Goal: Obtain resource: Download file/media

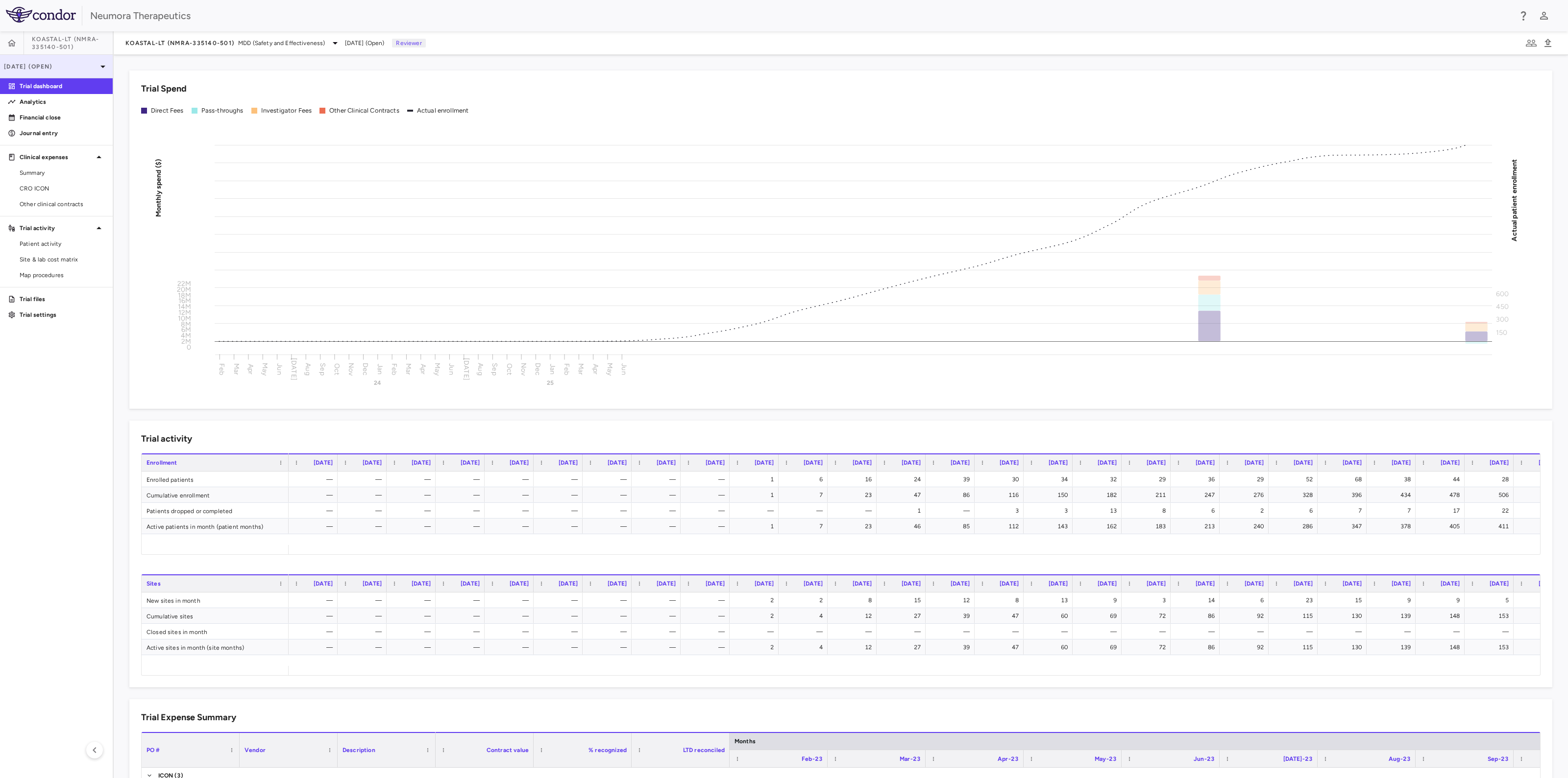
click at [51, 70] on p "Jun 2025 (Open)" at bounding box center [50, 67] width 93 height 9
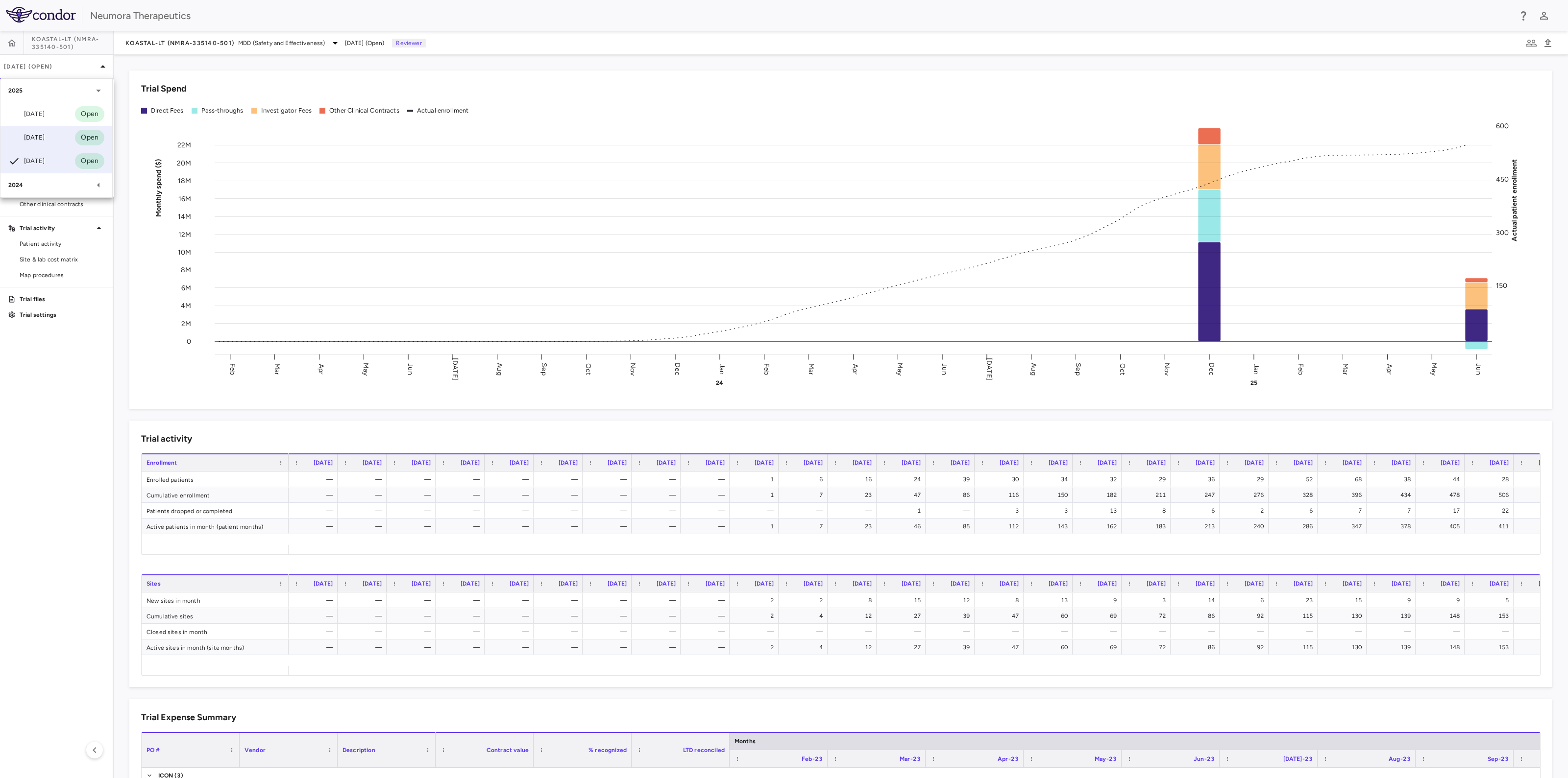
click at [45, 138] on div "Jul 2025" at bounding box center [26, 137] width 36 height 12
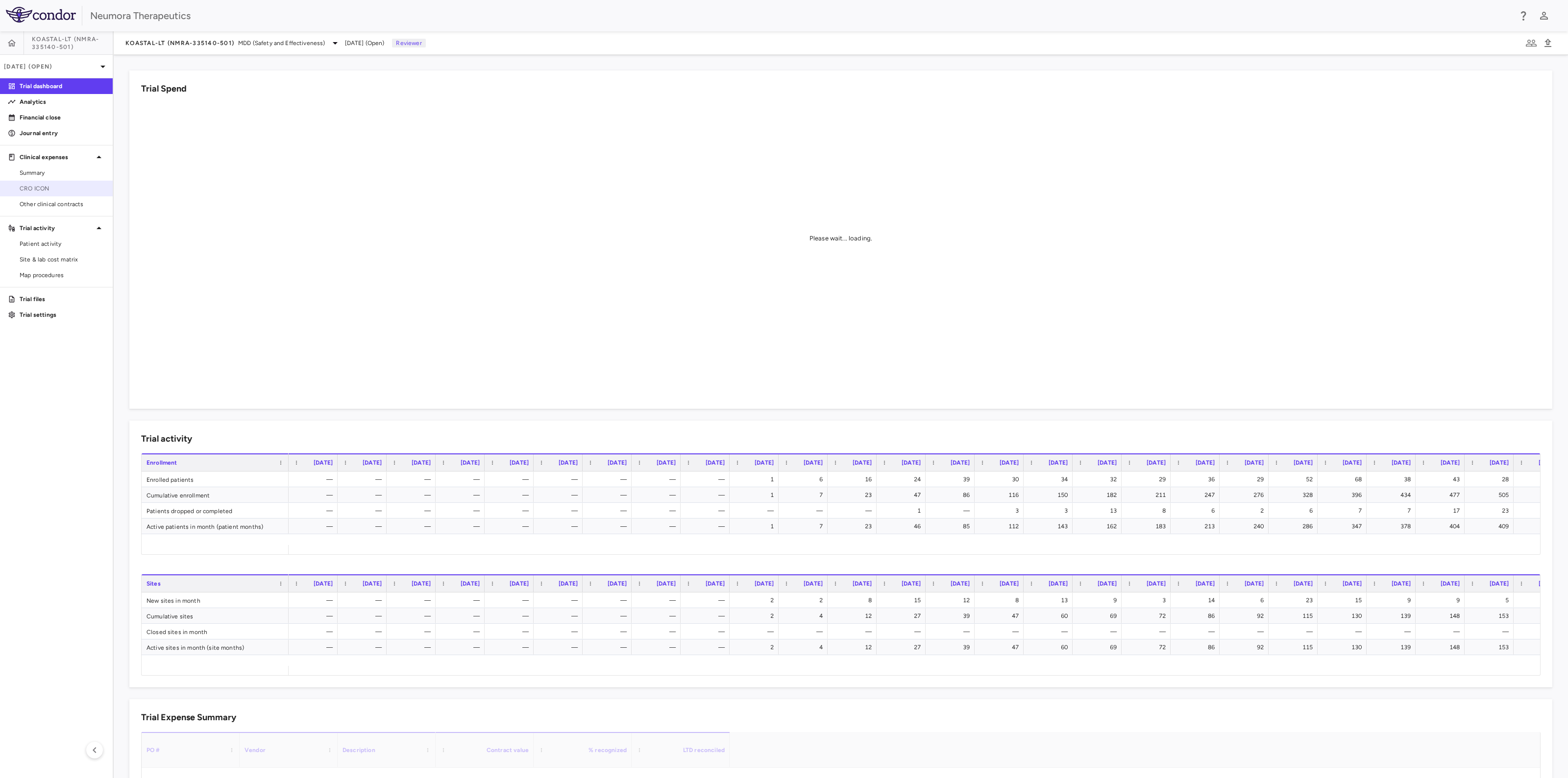
click at [46, 190] on span "CRO ICON" at bounding box center [63, 188] width 85 height 9
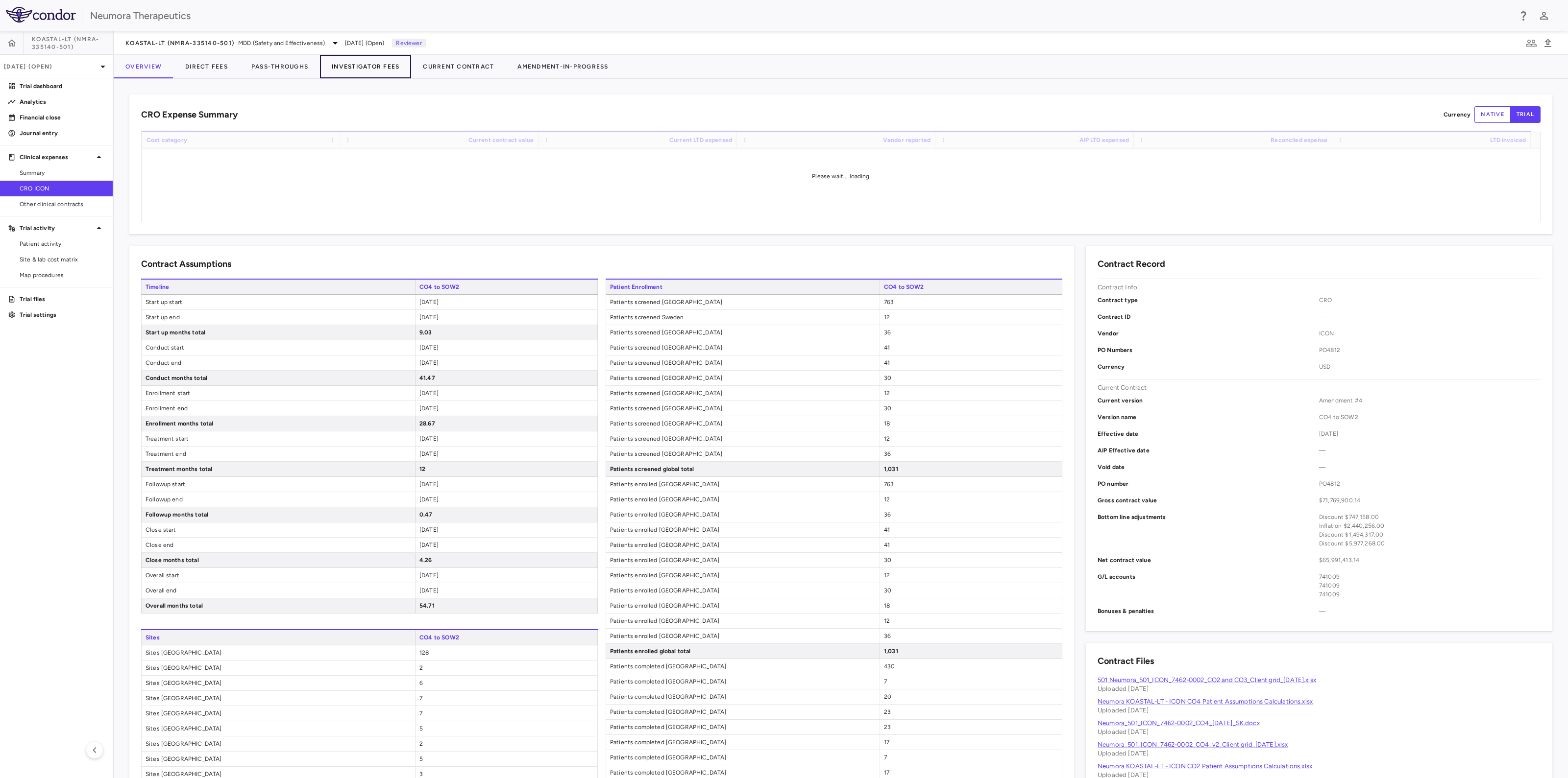
click at [396, 64] on button "Investigator Fees" at bounding box center [365, 66] width 91 height 23
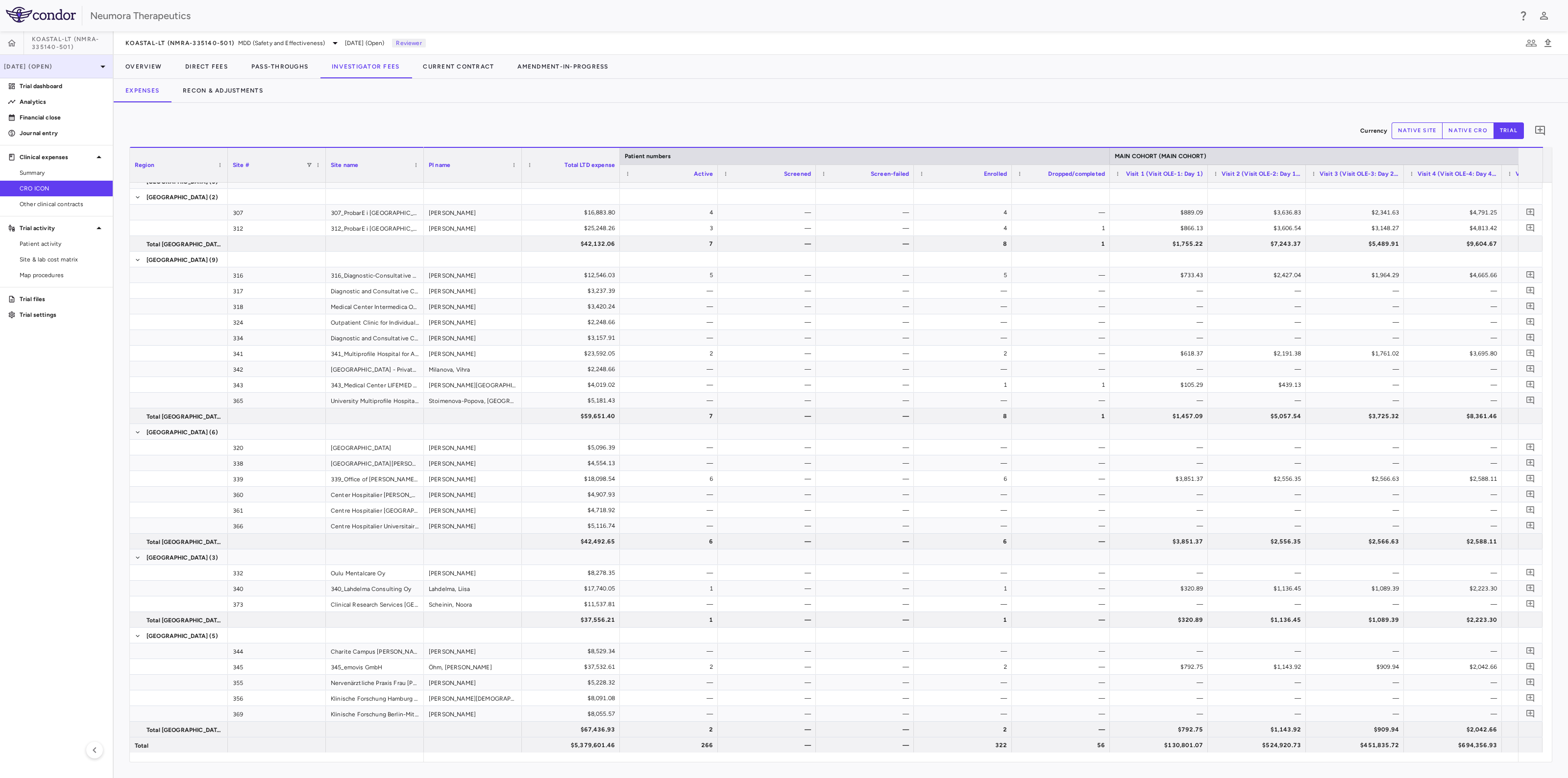
click at [53, 67] on p "Jul 2025 (Open)" at bounding box center [50, 67] width 93 height 9
click at [38, 161] on div "Jun 2025" at bounding box center [26, 161] width 36 height 12
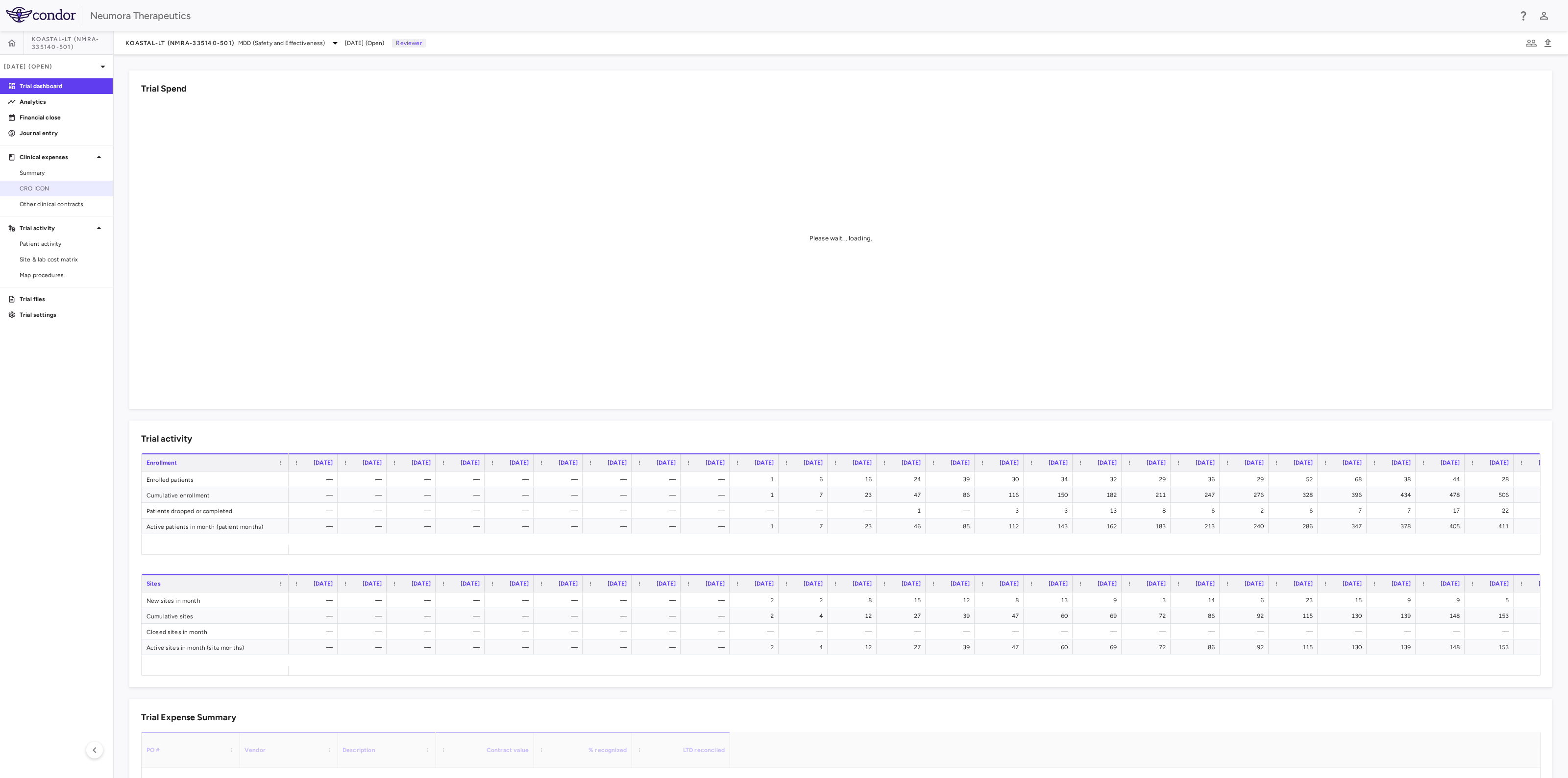
click at [77, 190] on span "CRO ICON" at bounding box center [63, 188] width 85 height 9
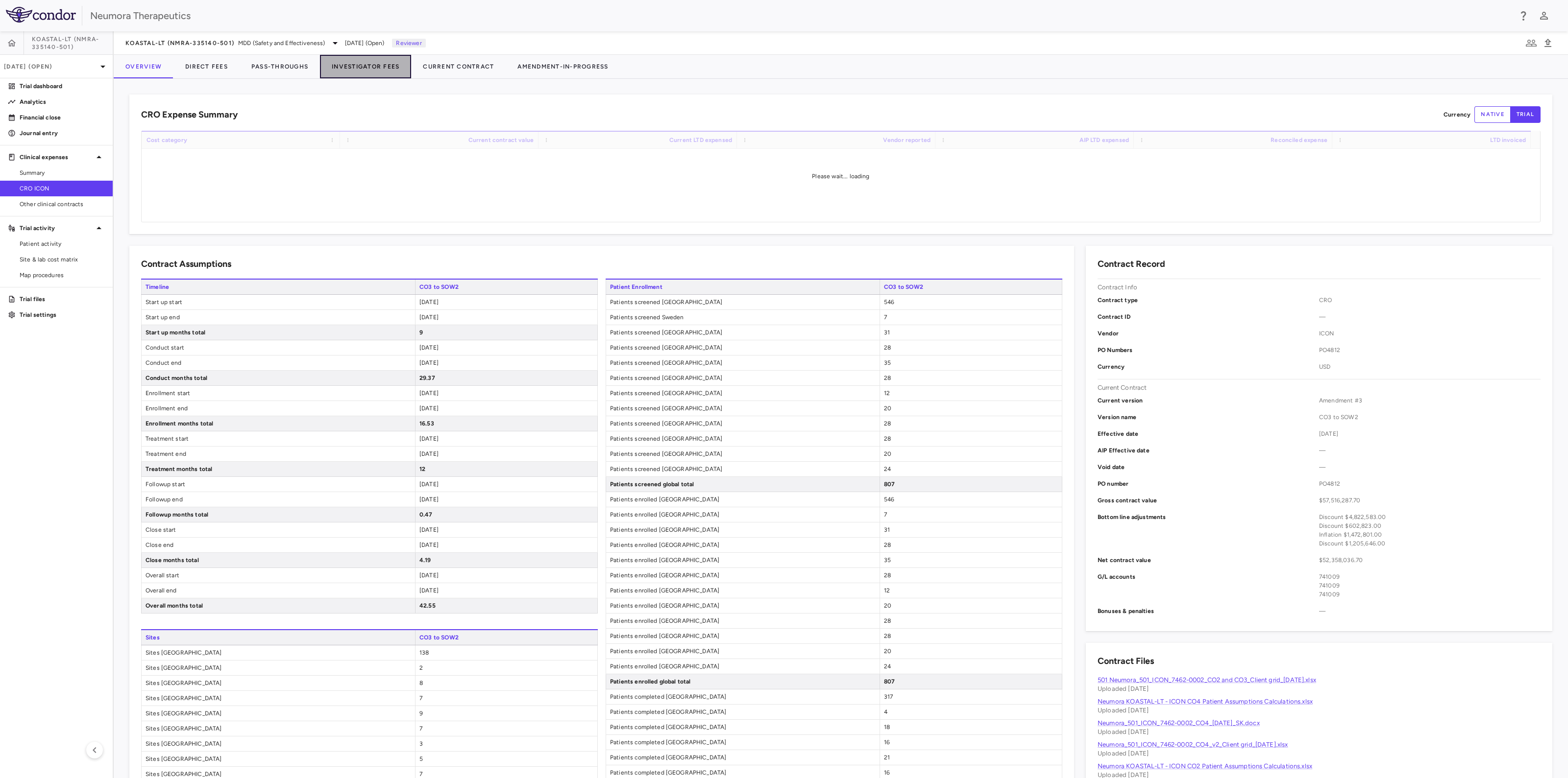
click at [353, 60] on button "Investigator Fees" at bounding box center [365, 66] width 91 height 23
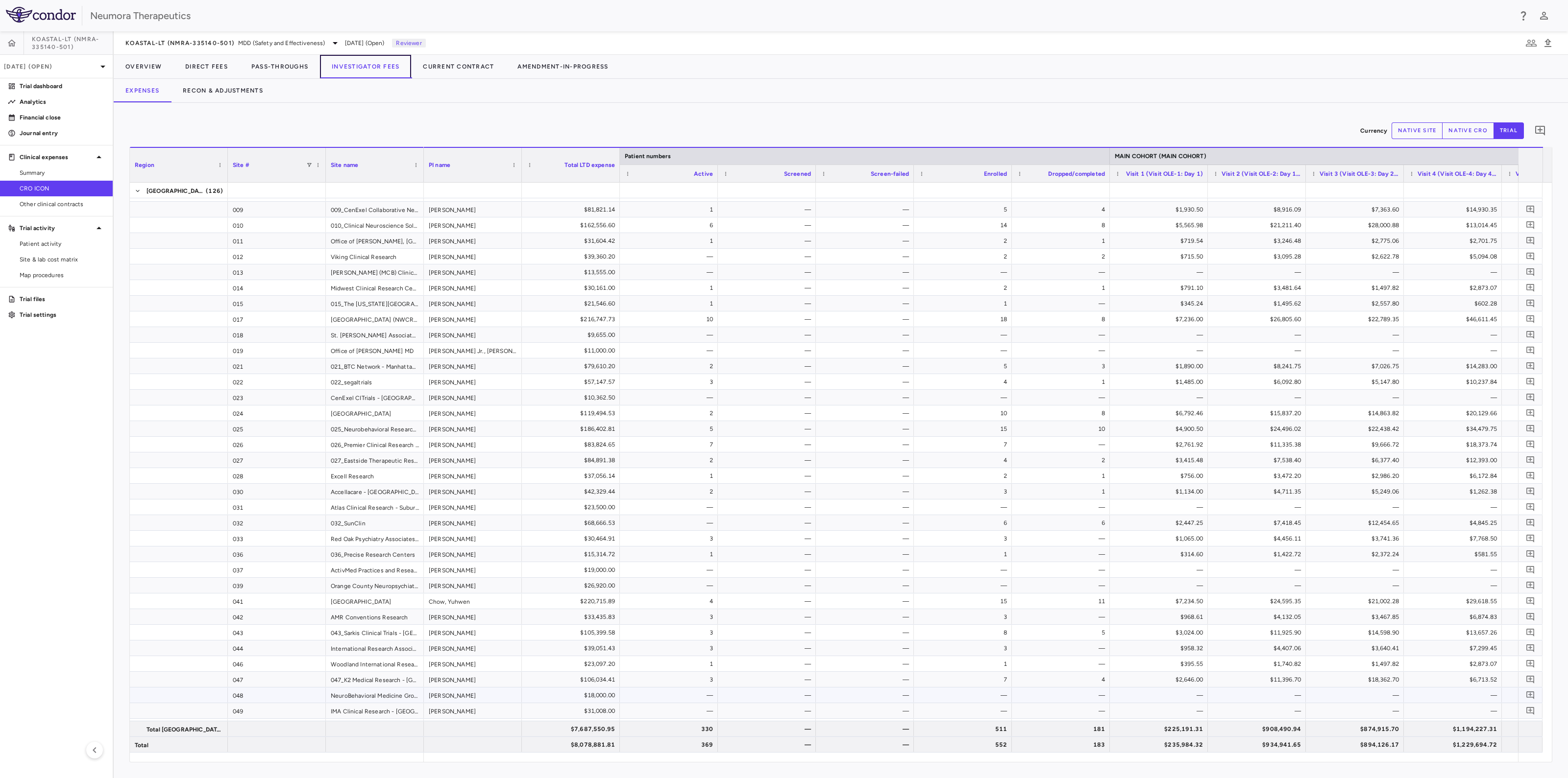
scroll to position [122, 0]
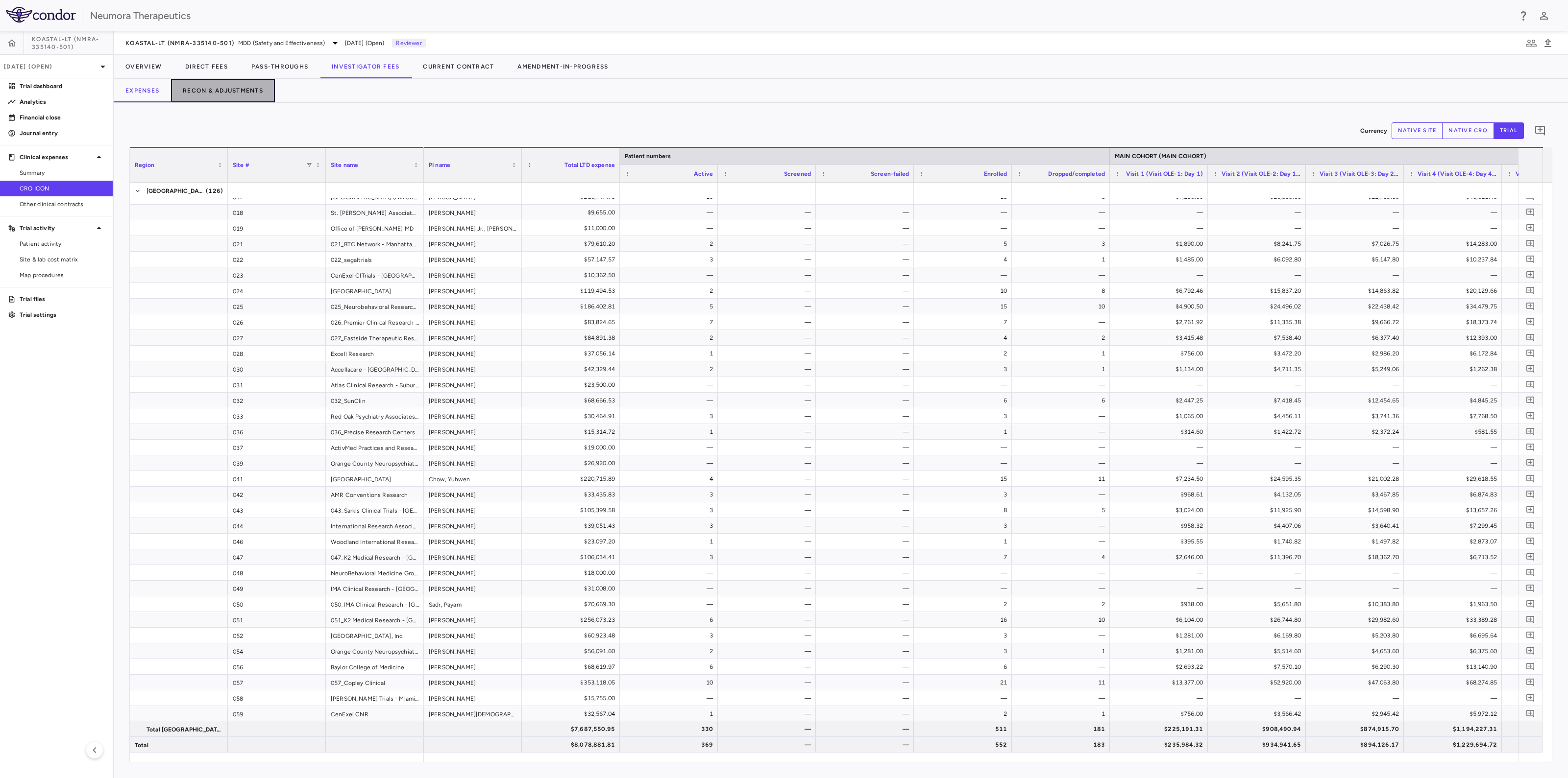
click at [242, 89] on button "Recon & Adjustments" at bounding box center [223, 90] width 104 height 23
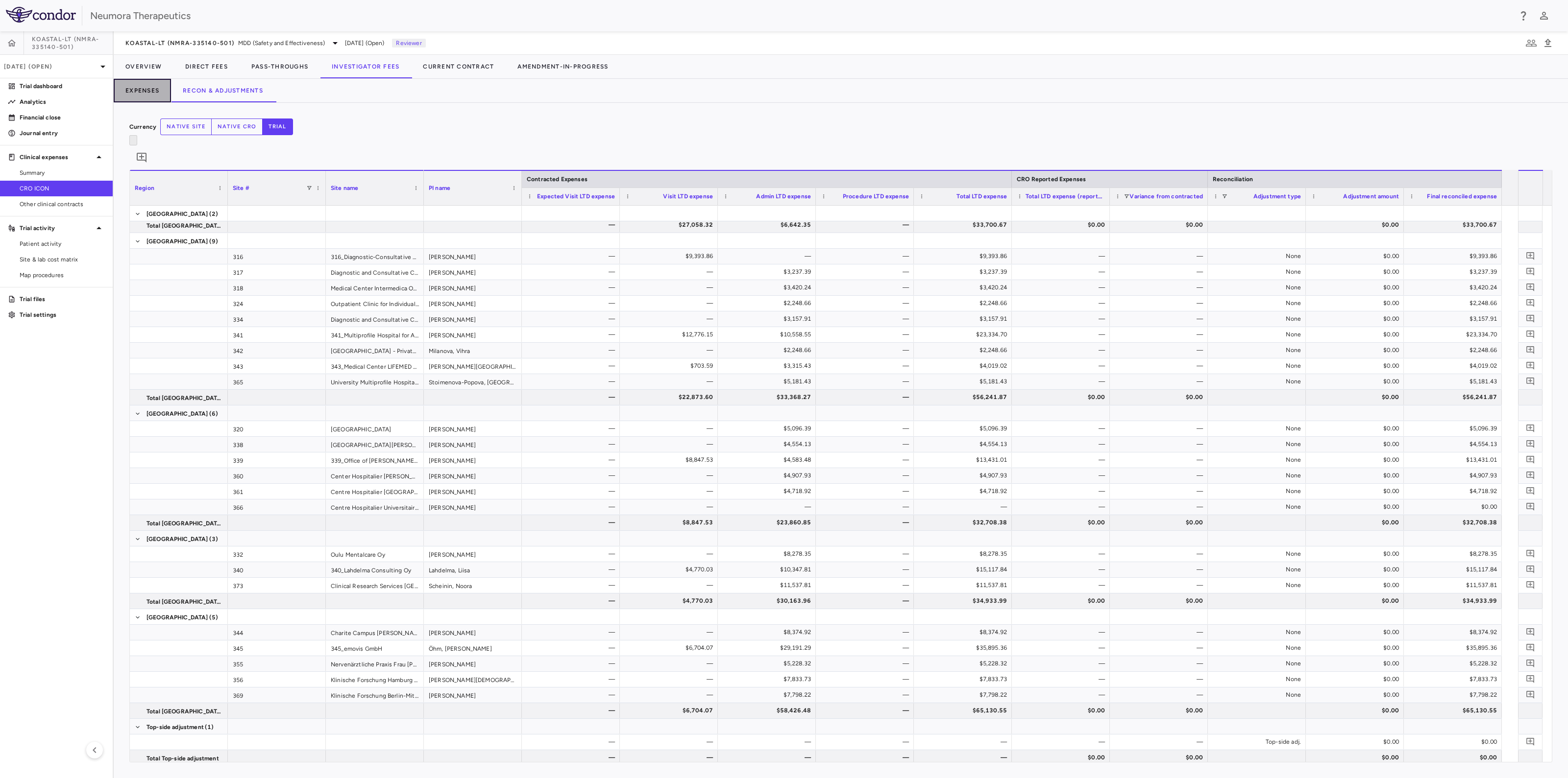
click at [149, 88] on button "Expenses" at bounding box center [142, 90] width 58 height 23
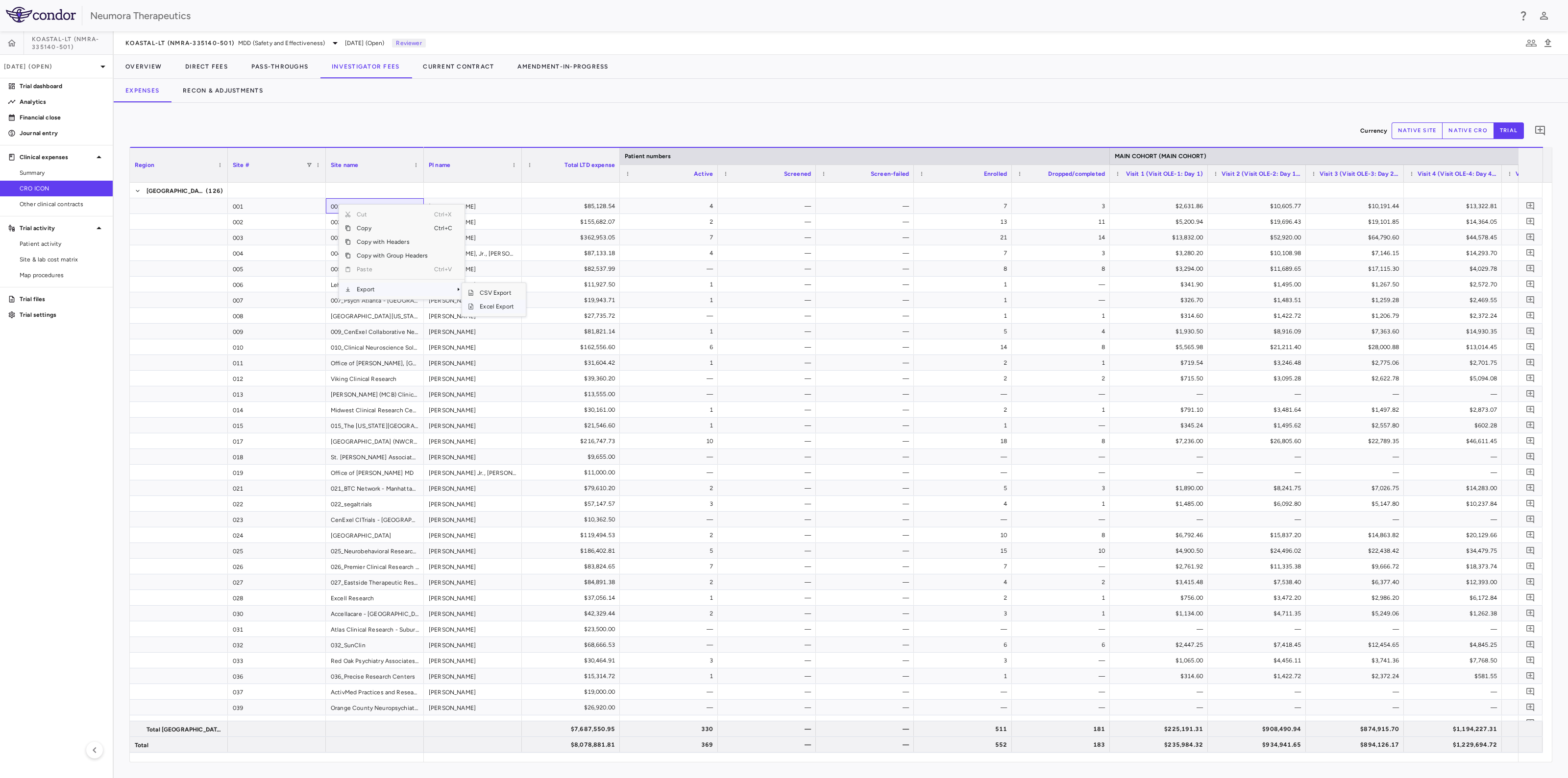
click at [506, 307] on span "Excel Export" at bounding box center [497, 306] width 46 height 13
click at [50, 70] on div "Jun 2025 (Open)" at bounding box center [56, 66] width 113 height 23
click at [51, 141] on div "Jul 2025 Open" at bounding box center [56, 137] width 112 height 23
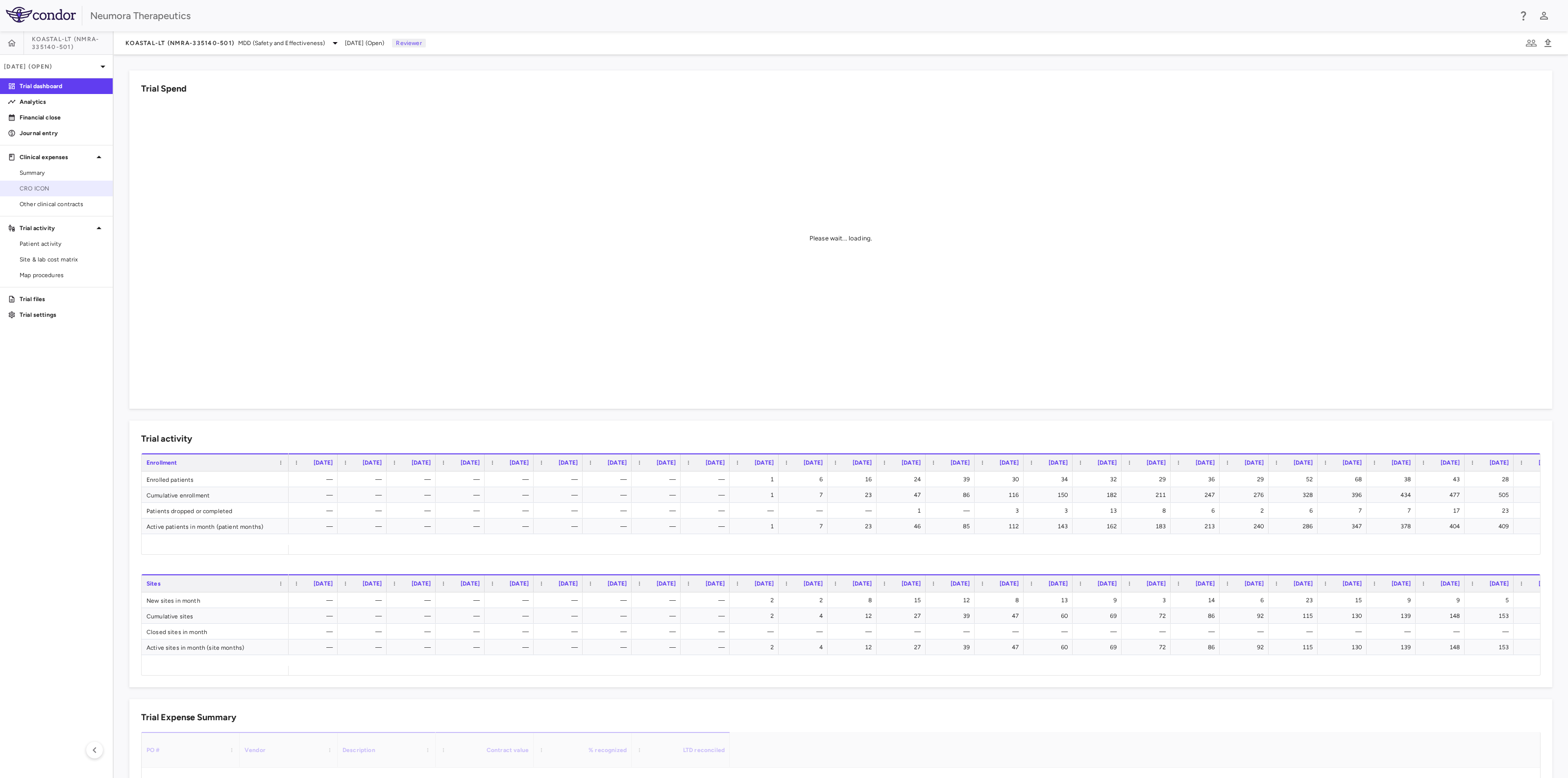
click at [43, 185] on span "CRO ICON" at bounding box center [63, 188] width 85 height 9
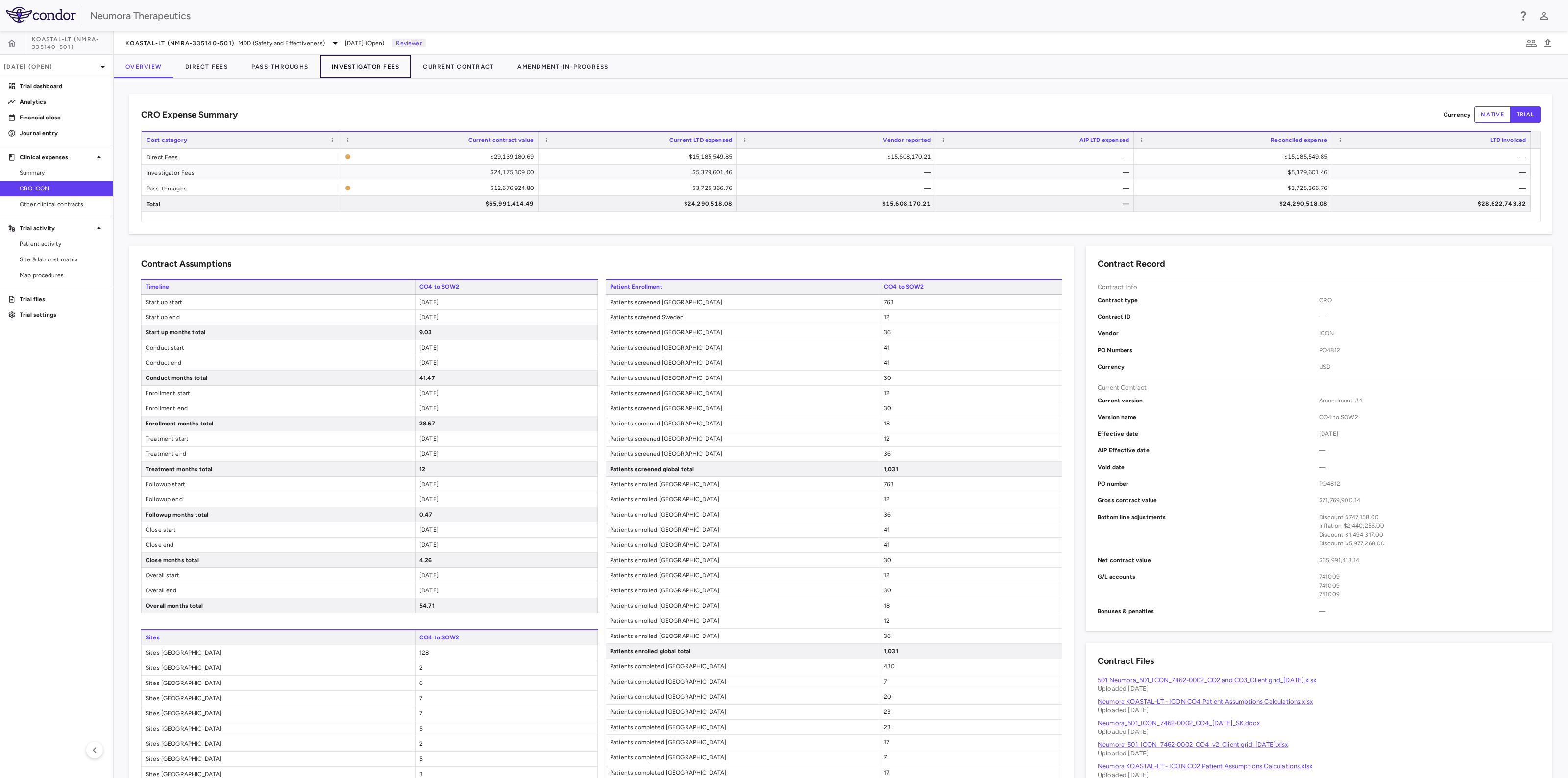
click at [383, 65] on button "Investigator Fees" at bounding box center [365, 66] width 91 height 23
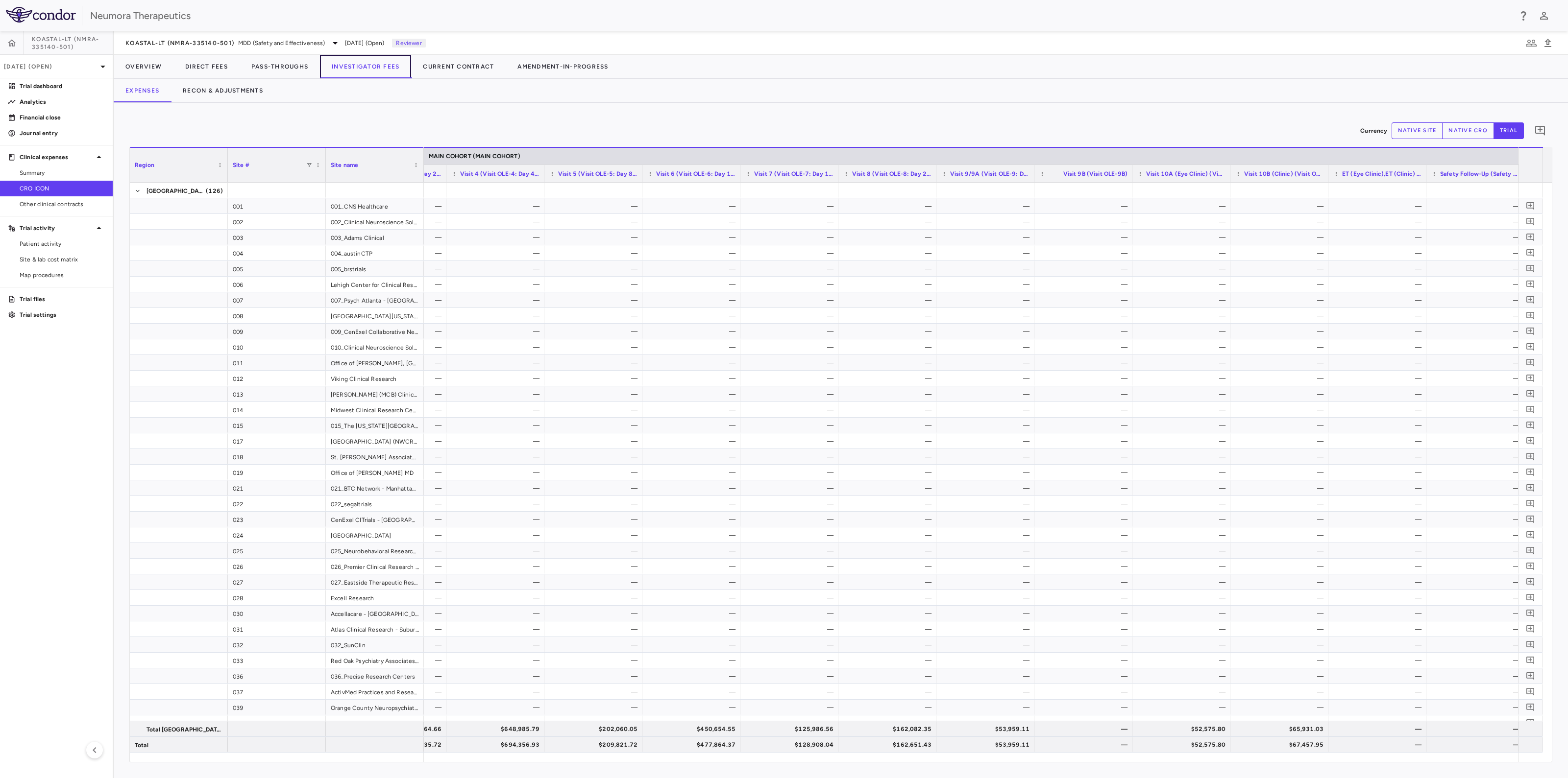
scroll to position [0, 1915]
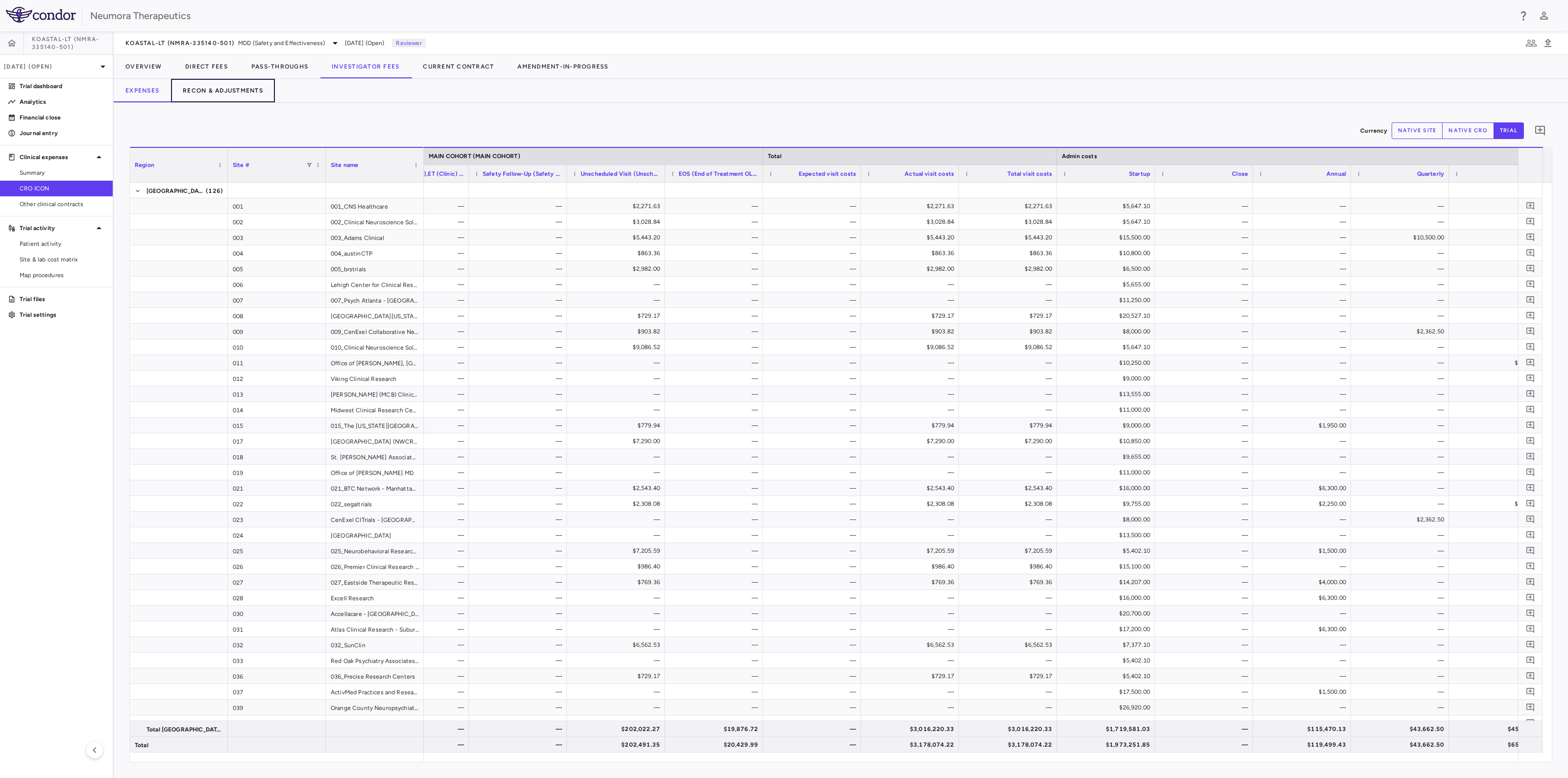
click at [210, 86] on button "Recon & Adjustments" at bounding box center [223, 90] width 104 height 23
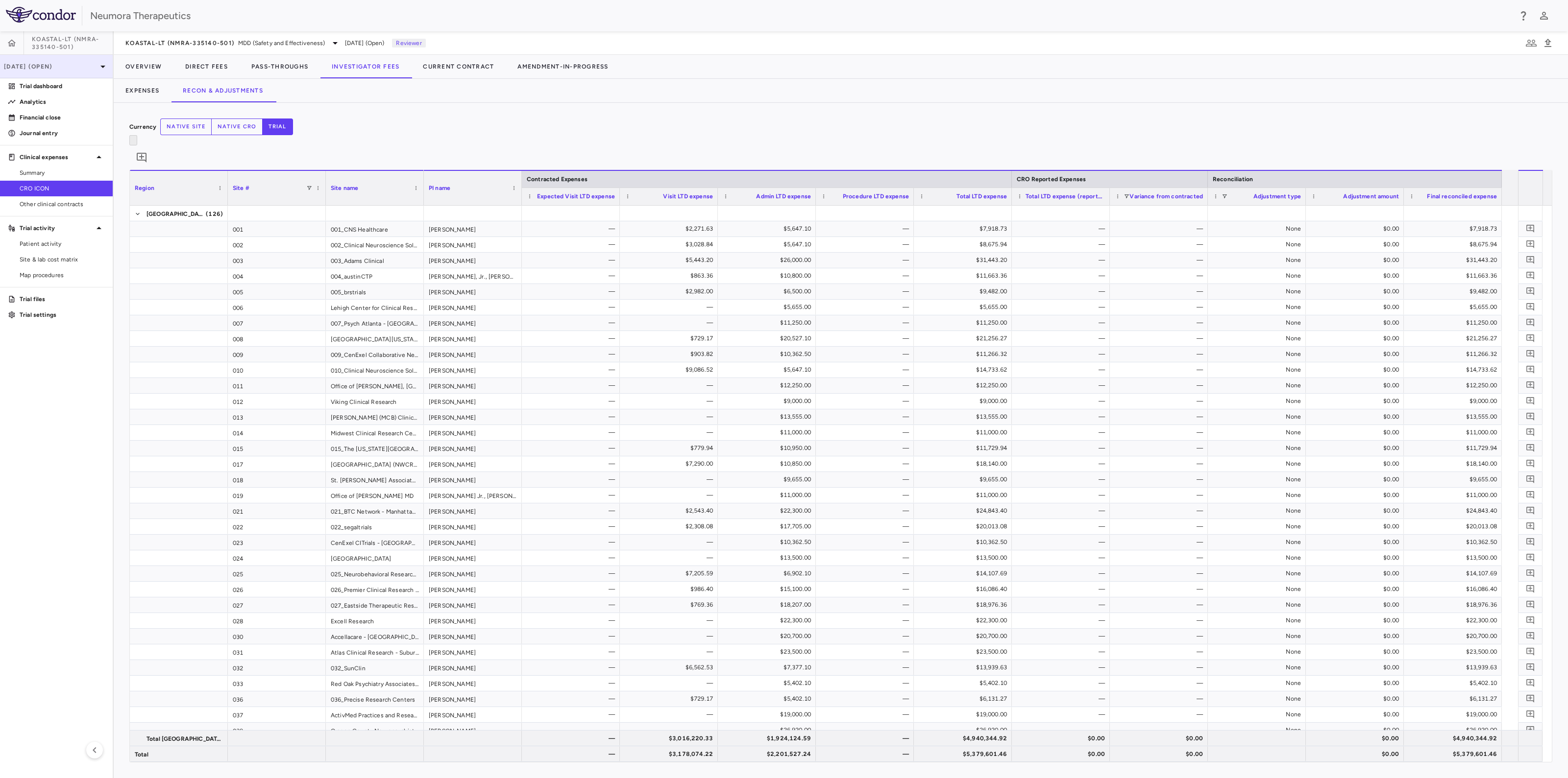
click at [46, 65] on p "Jul 2025 (Open)" at bounding box center [50, 67] width 93 height 9
click at [55, 109] on div "Aug 2025 Open" at bounding box center [56, 114] width 112 height 23
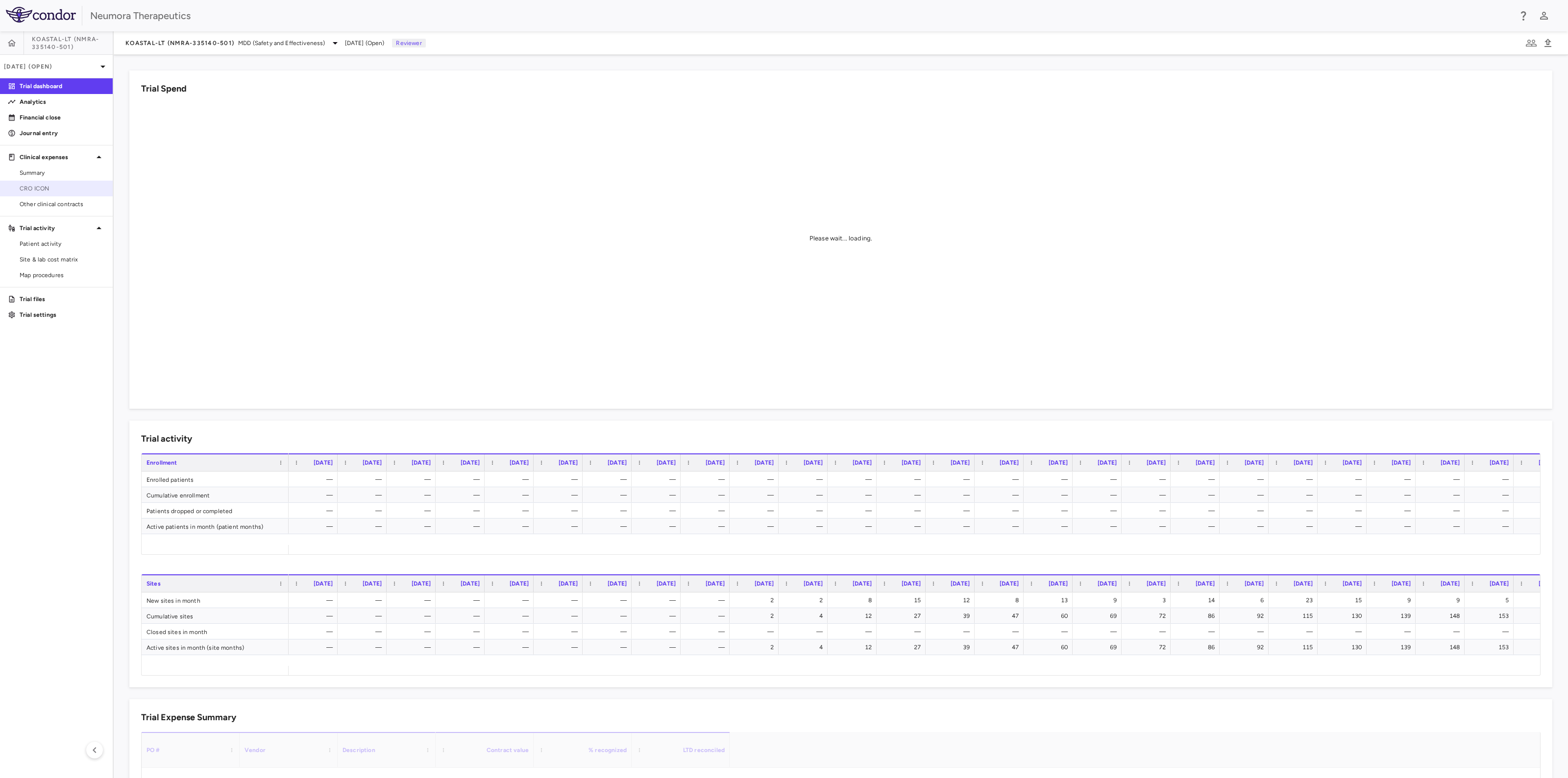
click at [36, 184] on span "CRO ICON" at bounding box center [63, 188] width 85 height 9
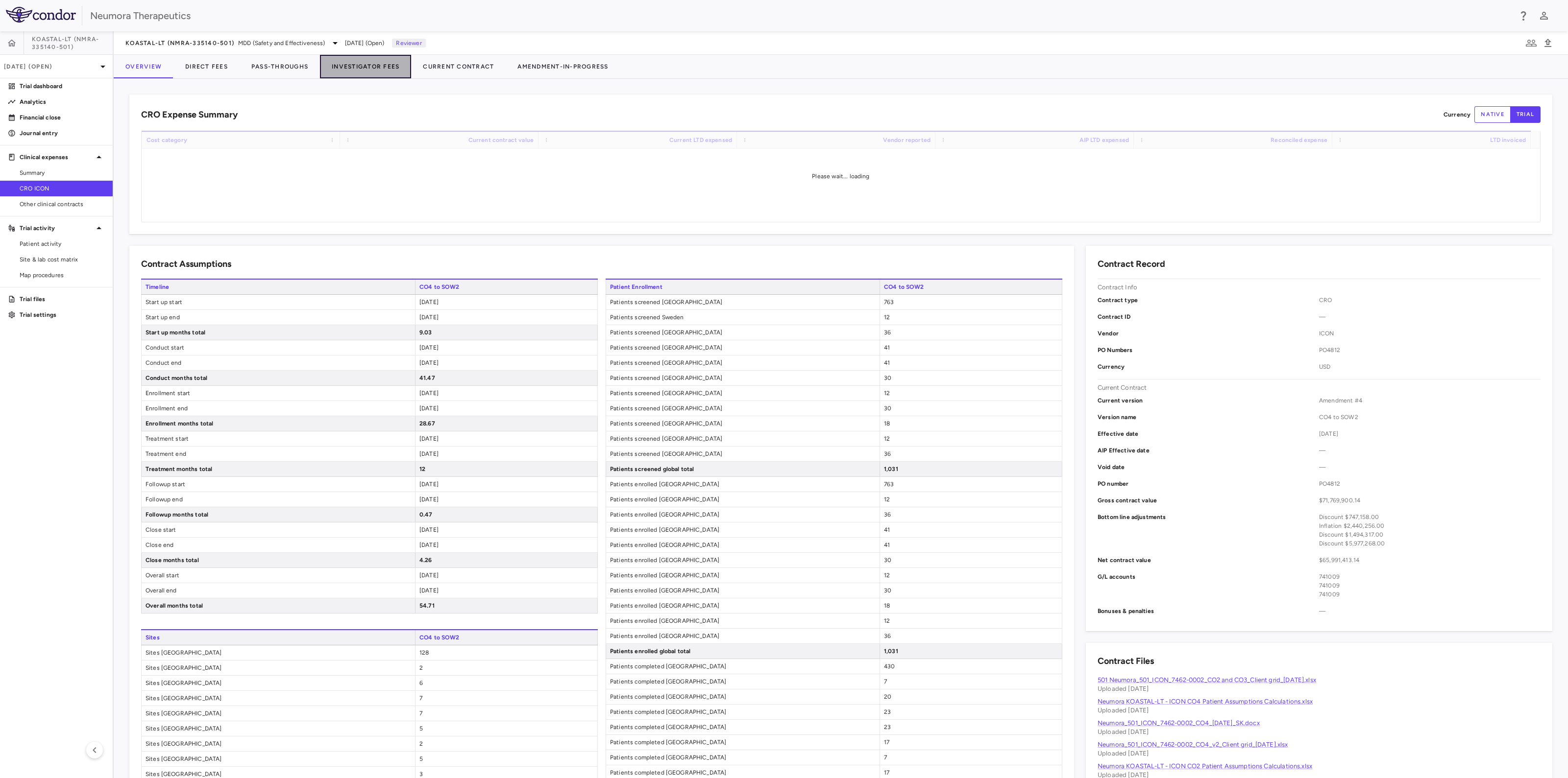
click at [367, 67] on button "Investigator Fees" at bounding box center [365, 66] width 91 height 23
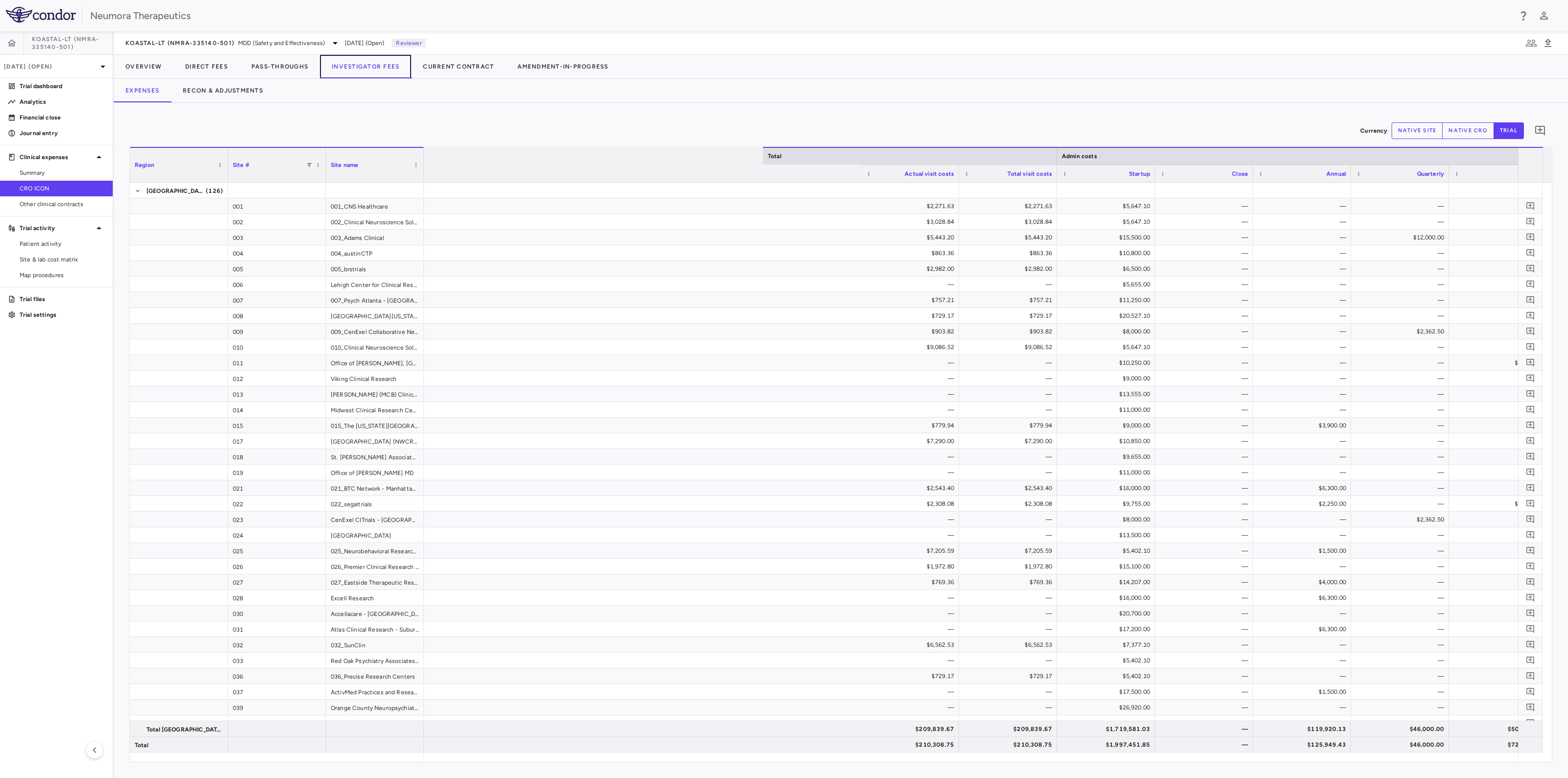
scroll to position [0, 2727]
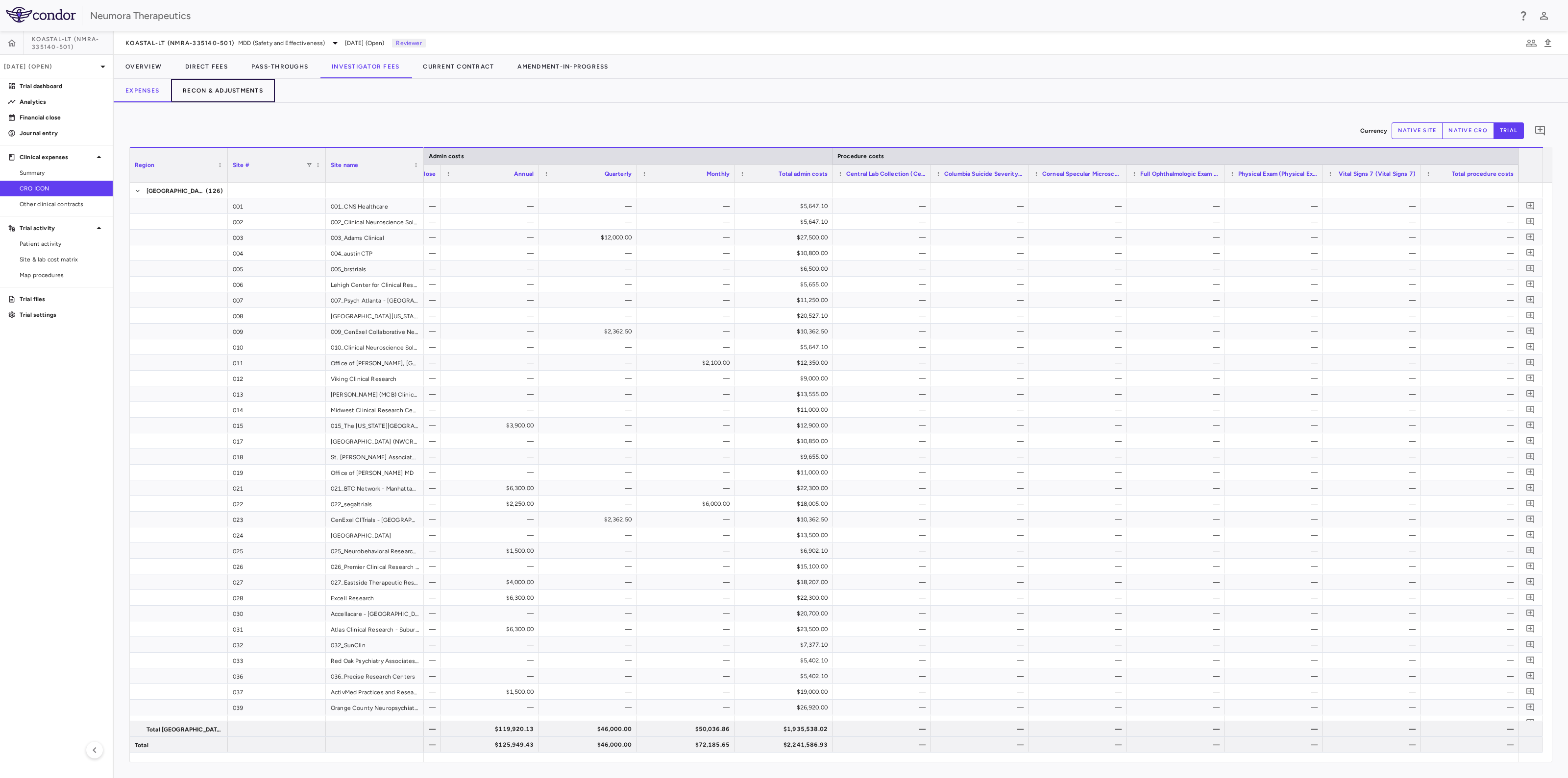
click at [234, 92] on button "Recon & Adjustments" at bounding box center [223, 90] width 104 height 23
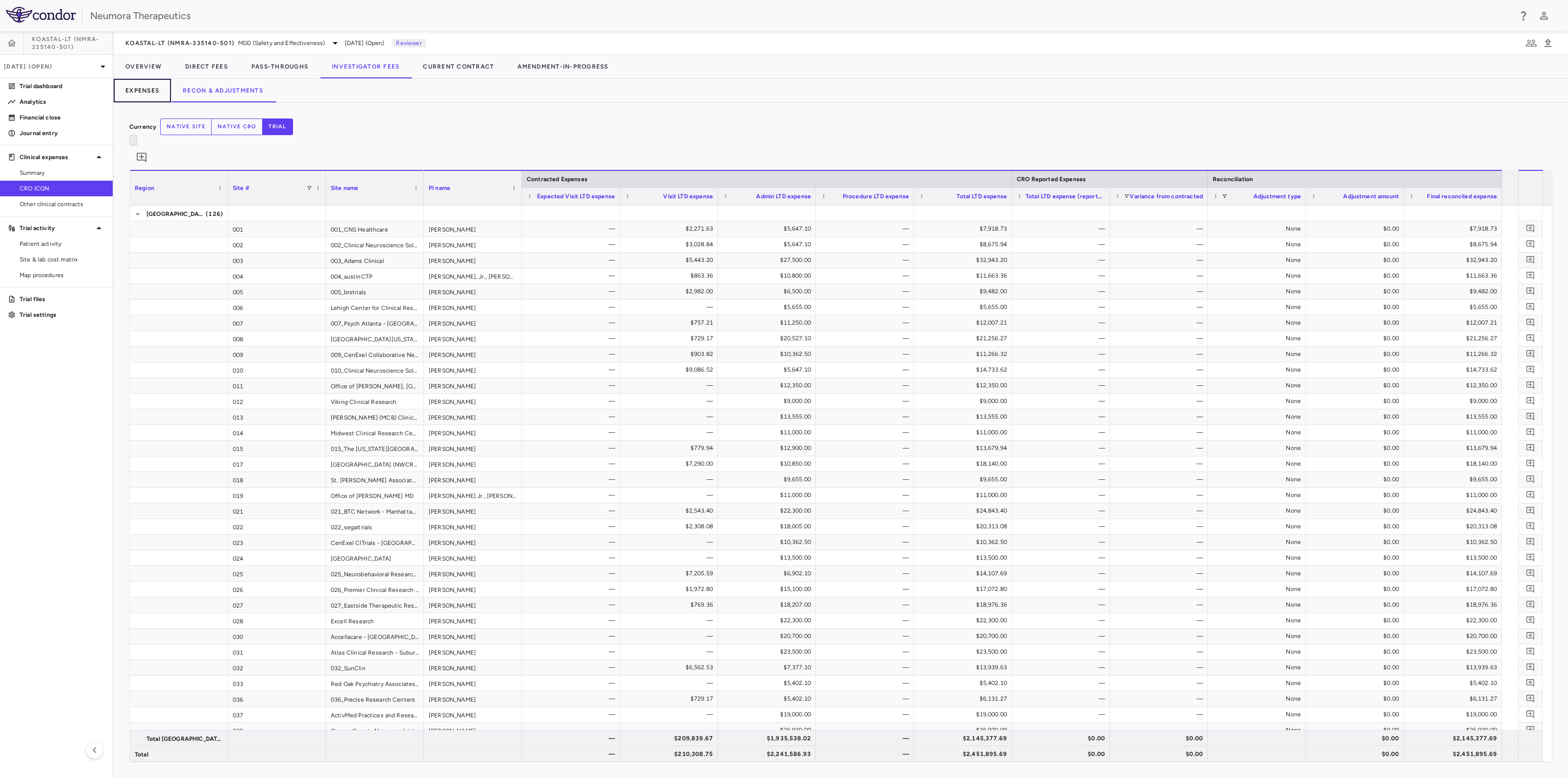
click at [144, 87] on button "Expenses" at bounding box center [142, 90] width 58 height 23
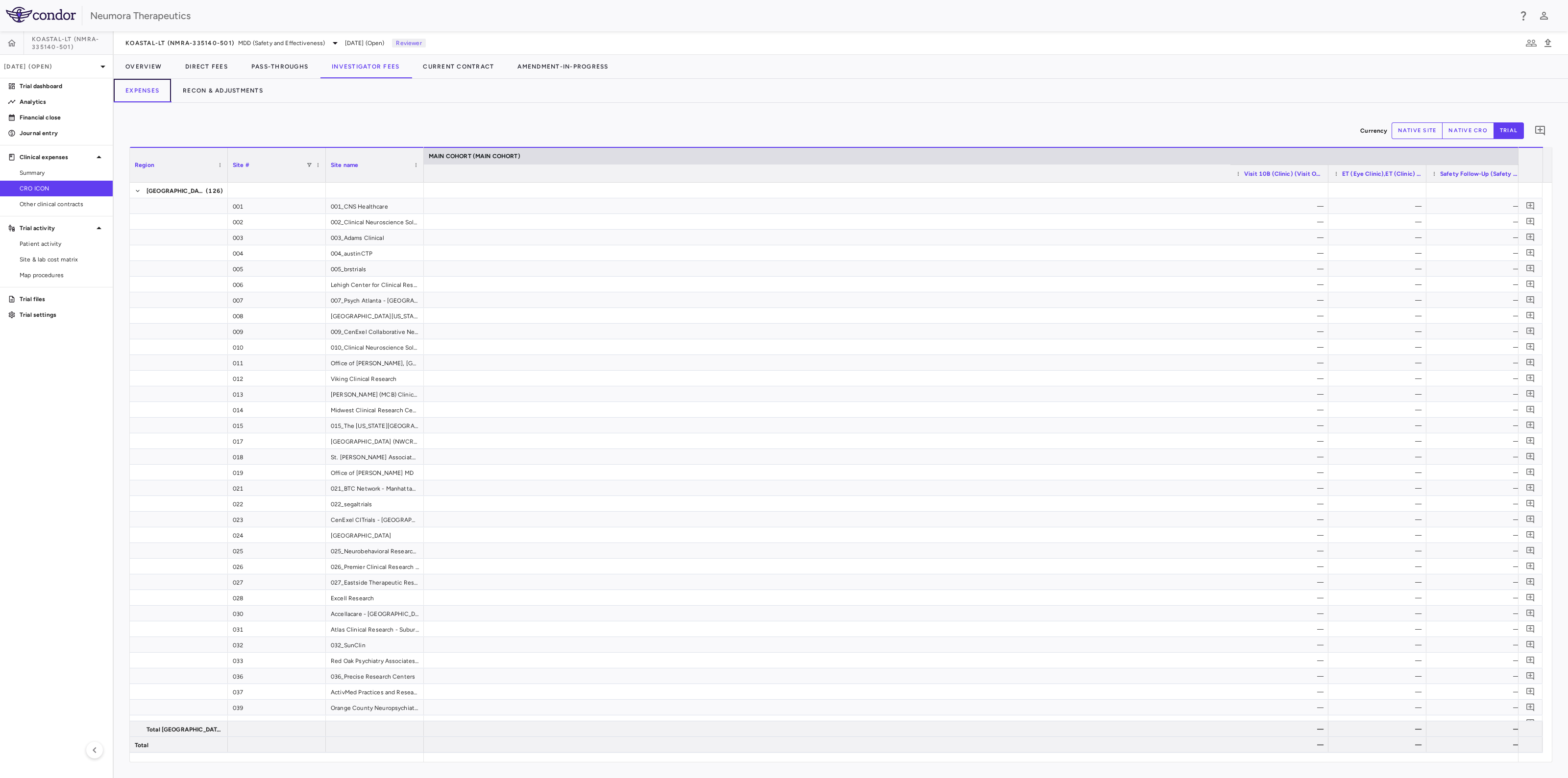
scroll to position [0, 1915]
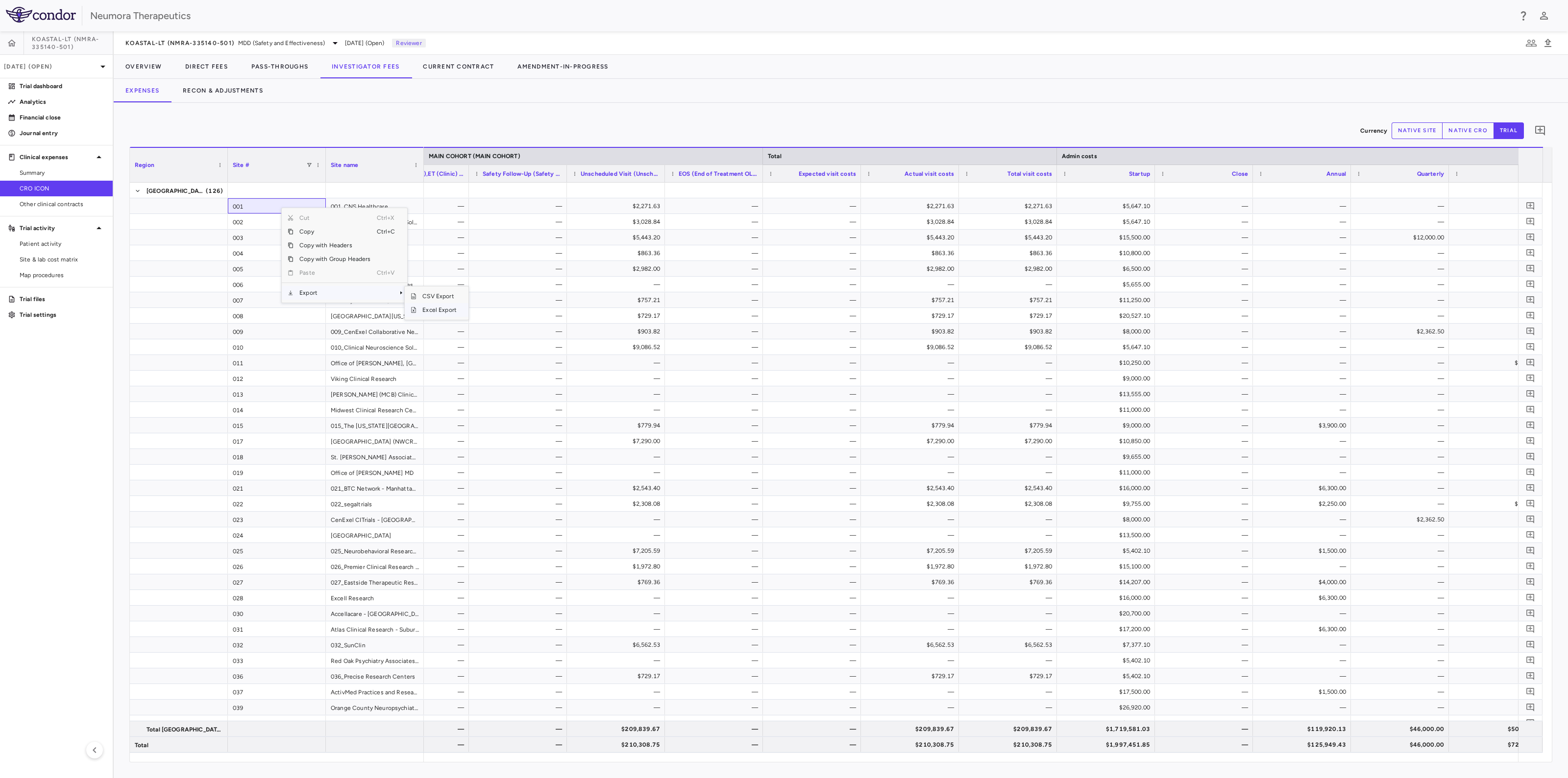
click at [445, 307] on span "Excel Export" at bounding box center [439, 310] width 46 height 13
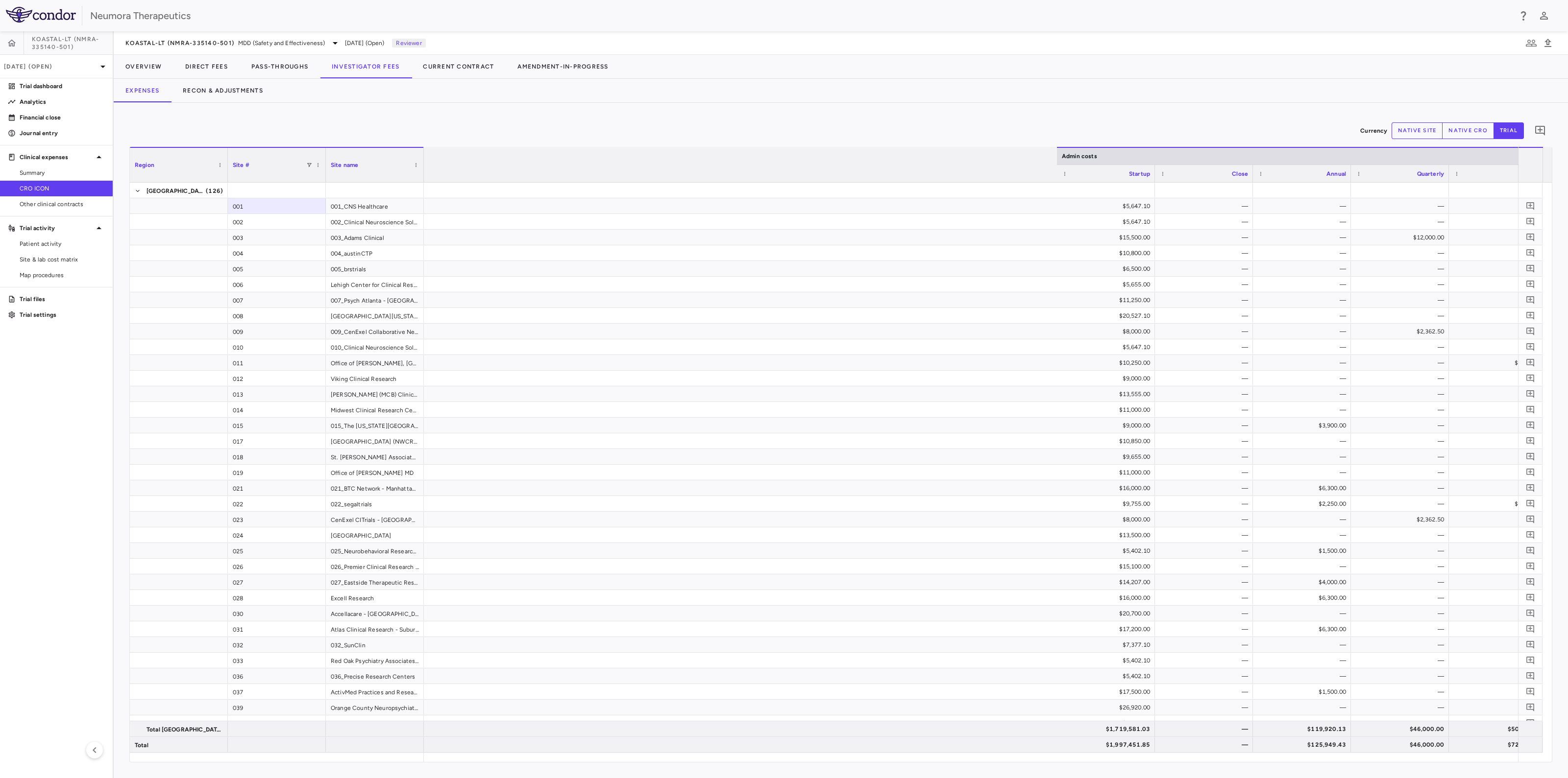
scroll to position [0, 2727]
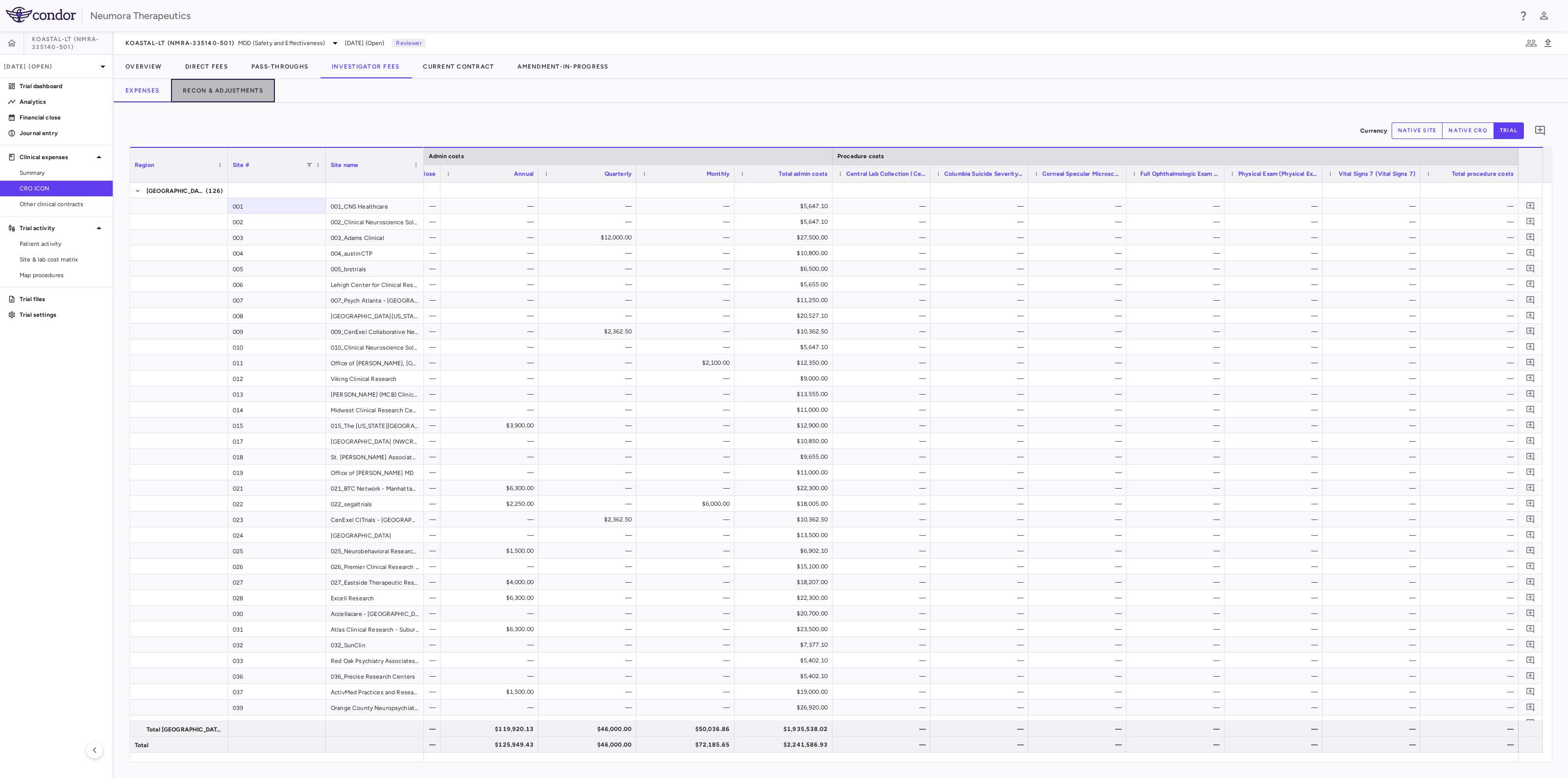
drag, startPoint x: 225, startPoint y: 92, endPoint x: 1567, endPoint y: 769, distance: 1503.1
click at [226, 92] on button "Recon & Adjustments" at bounding box center [223, 90] width 104 height 23
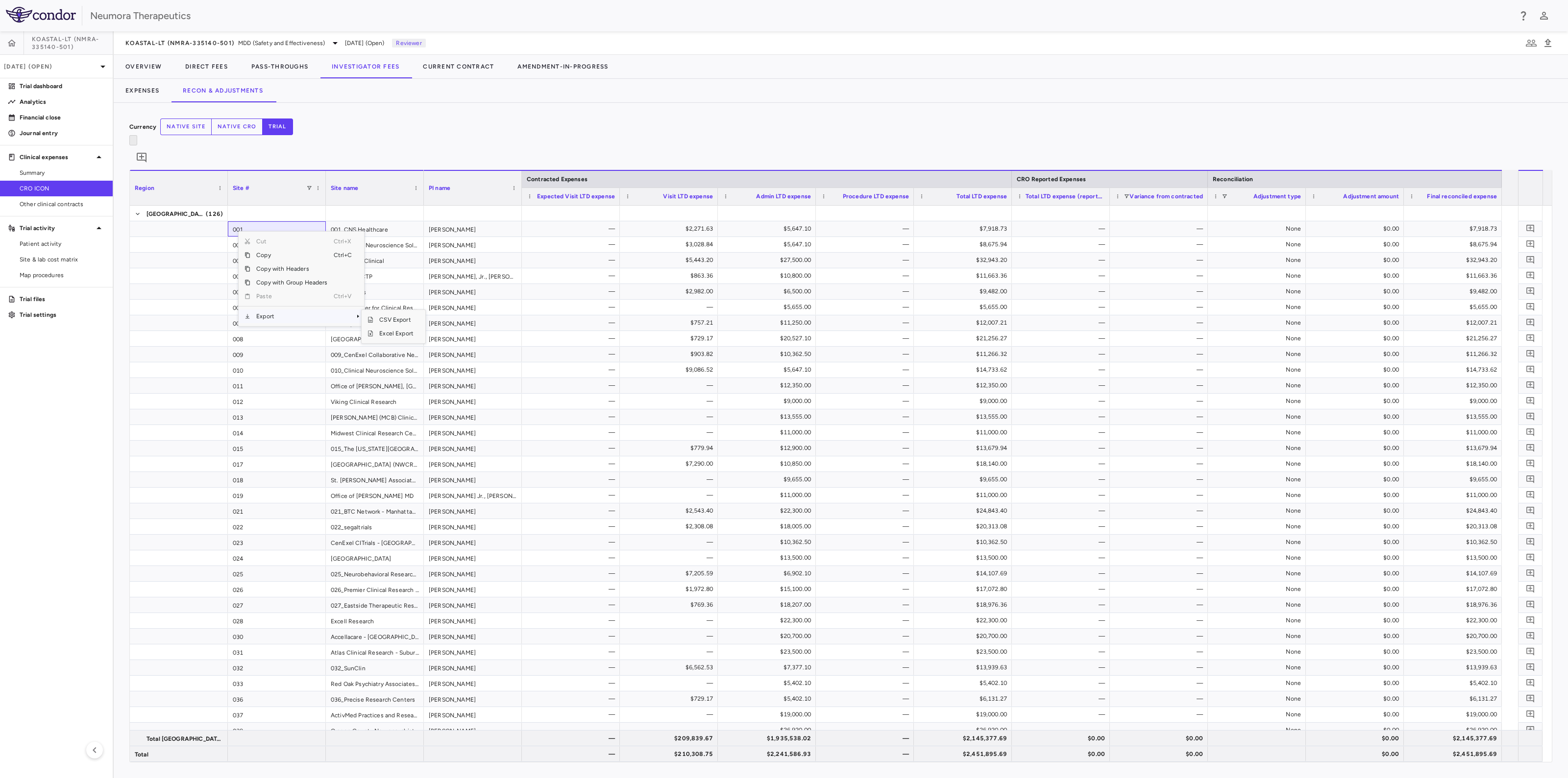
click at [301, 310] on span "Export" at bounding box center [291, 316] width 82 height 13
click at [390, 327] on span "Excel Export" at bounding box center [396, 333] width 46 height 13
click at [77, 69] on p "Aug 2025 (Open)" at bounding box center [50, 67] width 93 height 9
click at [53, 134] on div "Jul 2025 Open" at bounding box center [56, 137] width 112 height 23
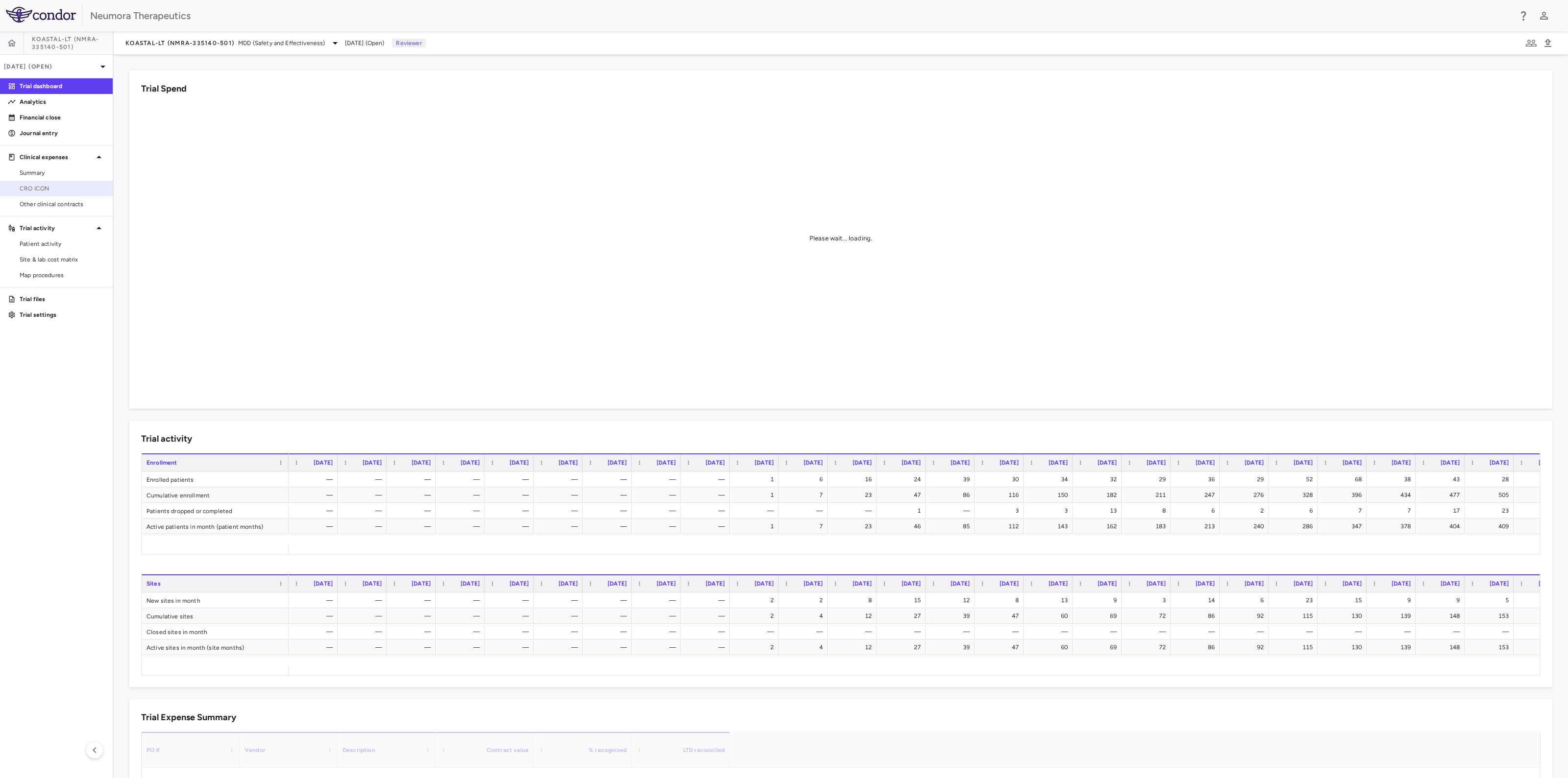
click at [21, 193] on link "CRO ICON" at bounding box center [56, 188] width 113 height 15
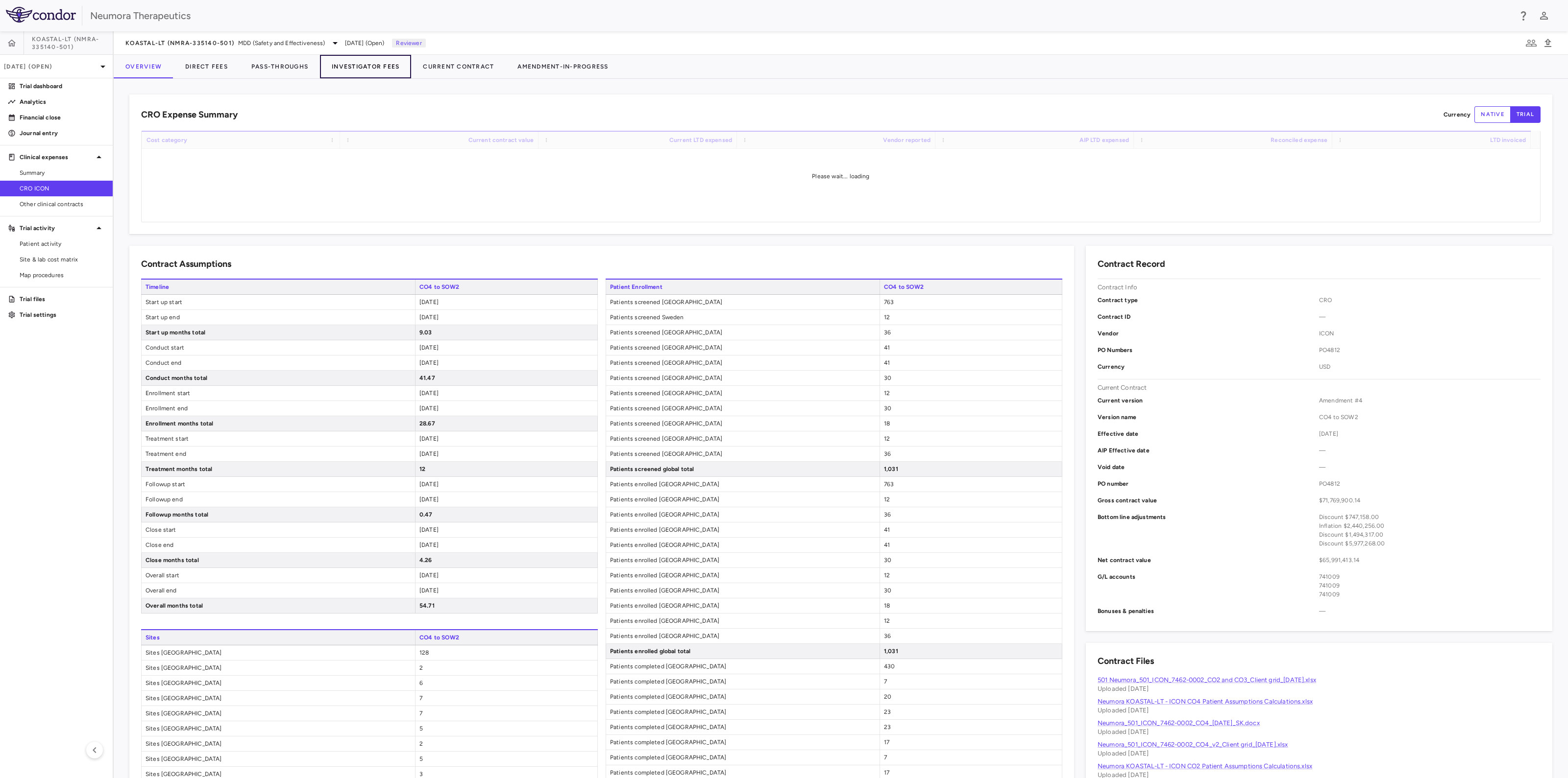
click at [355, 65] on button "Investigator Fees" at bounding box center [365, 66] width 91 height 23
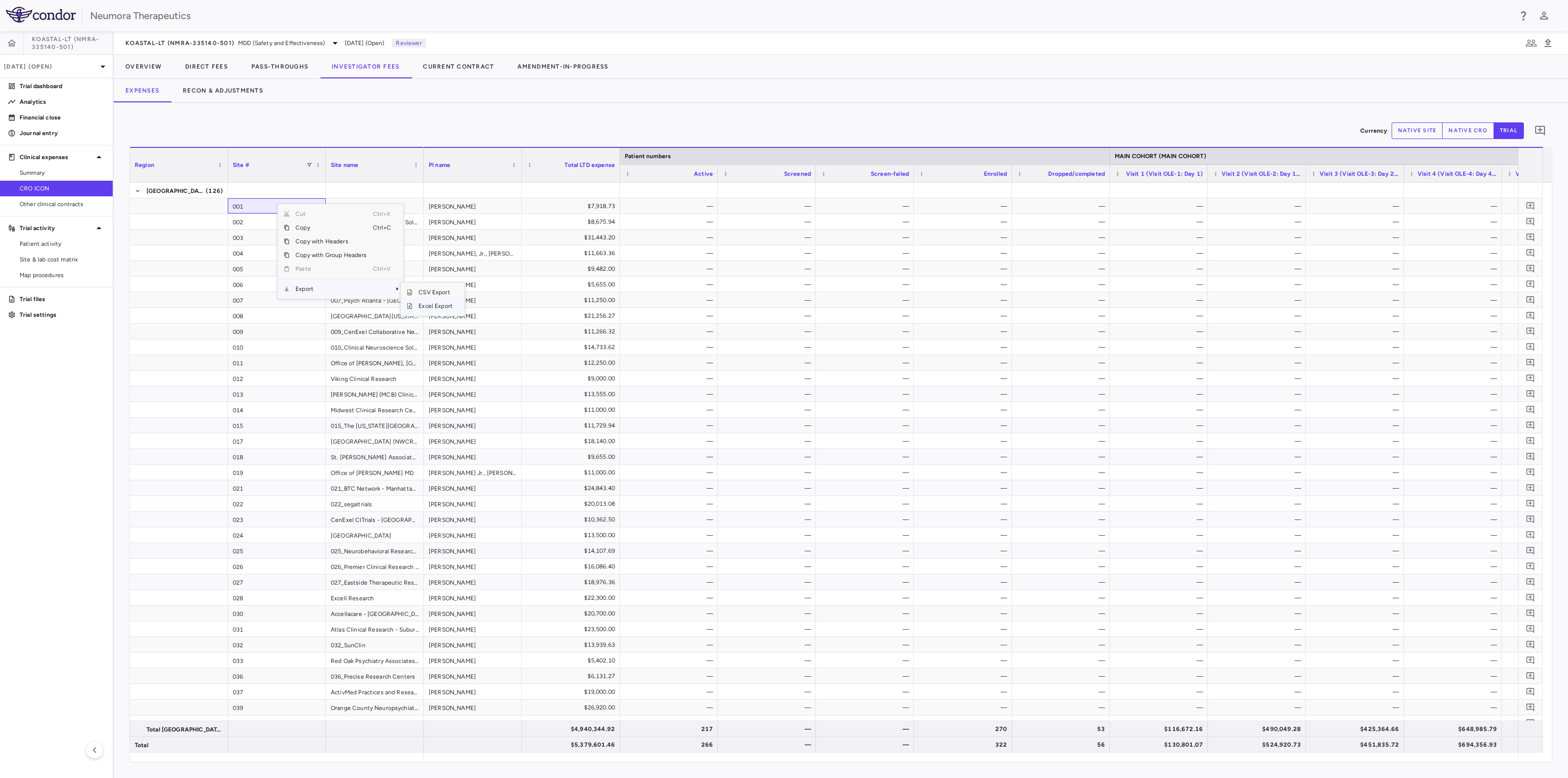
click at [451, 305] on span "Excel Export" at bounding box center [435, 306] width 46 height 13
click at [248, 93] on button "Recon & Adjustments" at bounding box center [223, 90] width 104 height 23
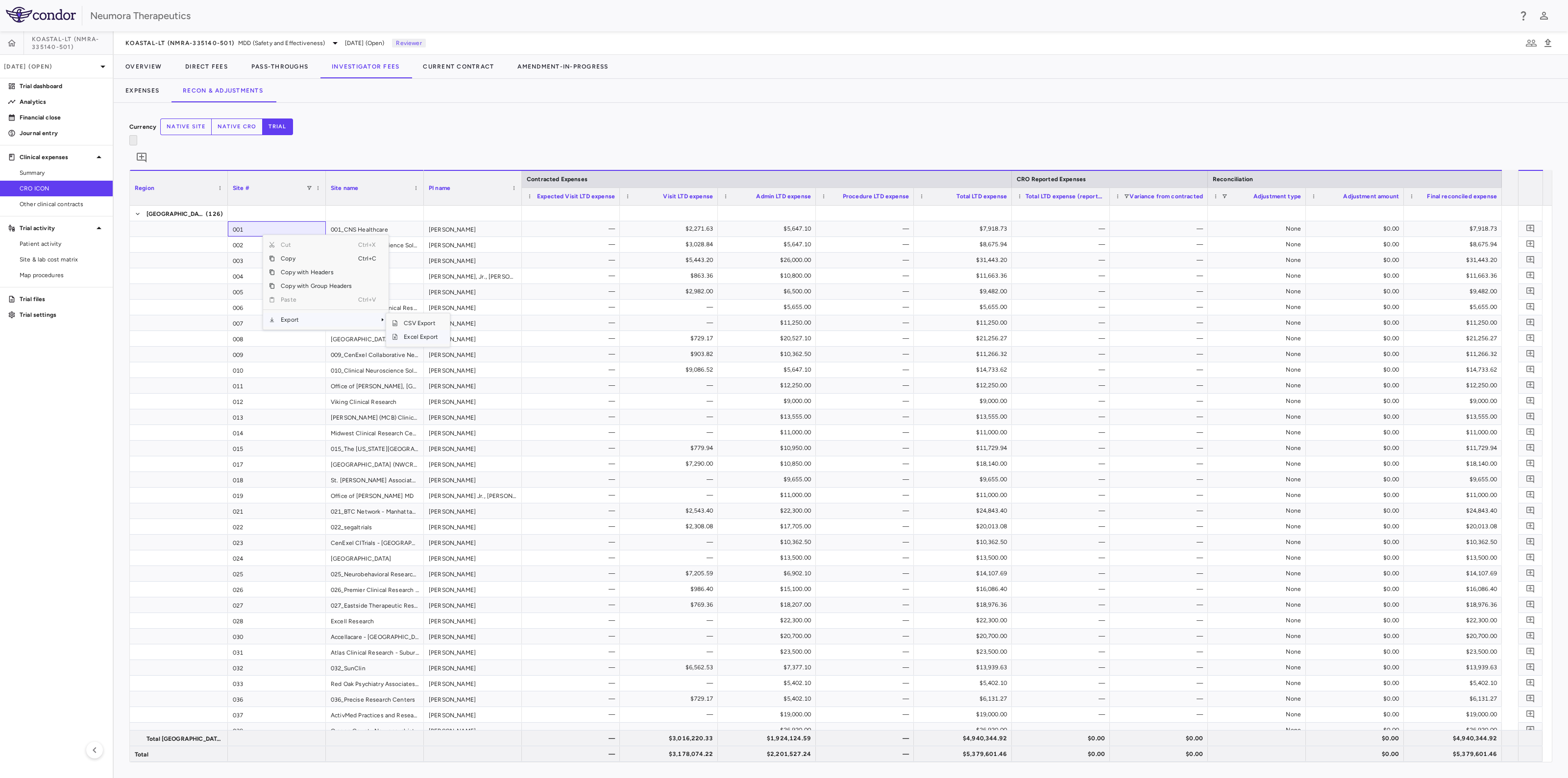
click at [431, 330] on span "Excel Export" at bounding box center [421, 337] width 46 height 13
click at [72, 69] on p "Jul 2025 (Open)" at bounding box center [50, 67] width 93 height 9
drag, startPoint x: 40, startPoint y: 158, endPoint x: 67, endPoint y: 183, distance: 36.8
click at [39, 158] on div "Jun 2025" at bounding box center [26, 161] width 36 height 12
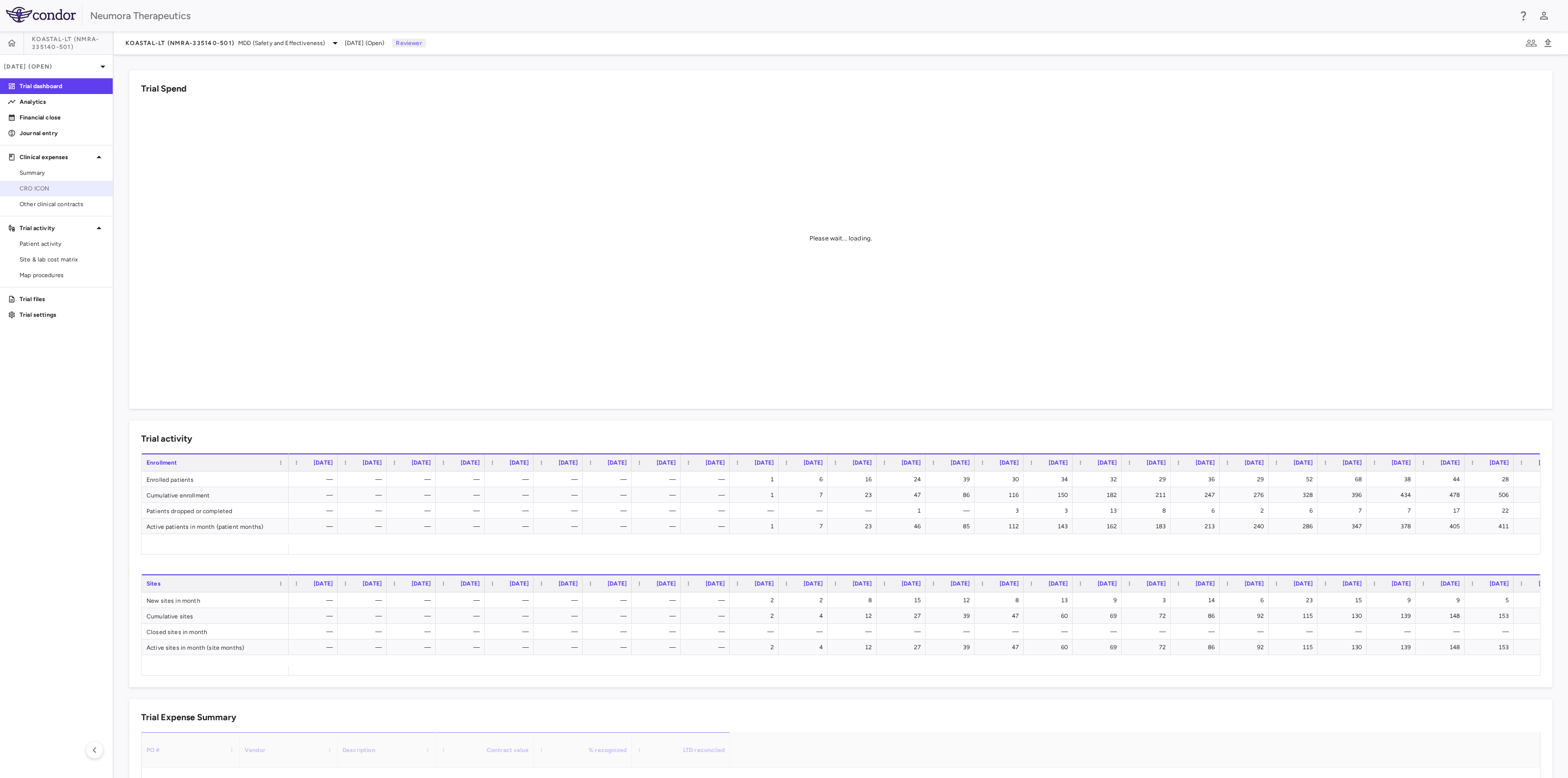
click at [43, 188] on span "CRO ICON" at bounding box center [63, 188] width 85 height 9
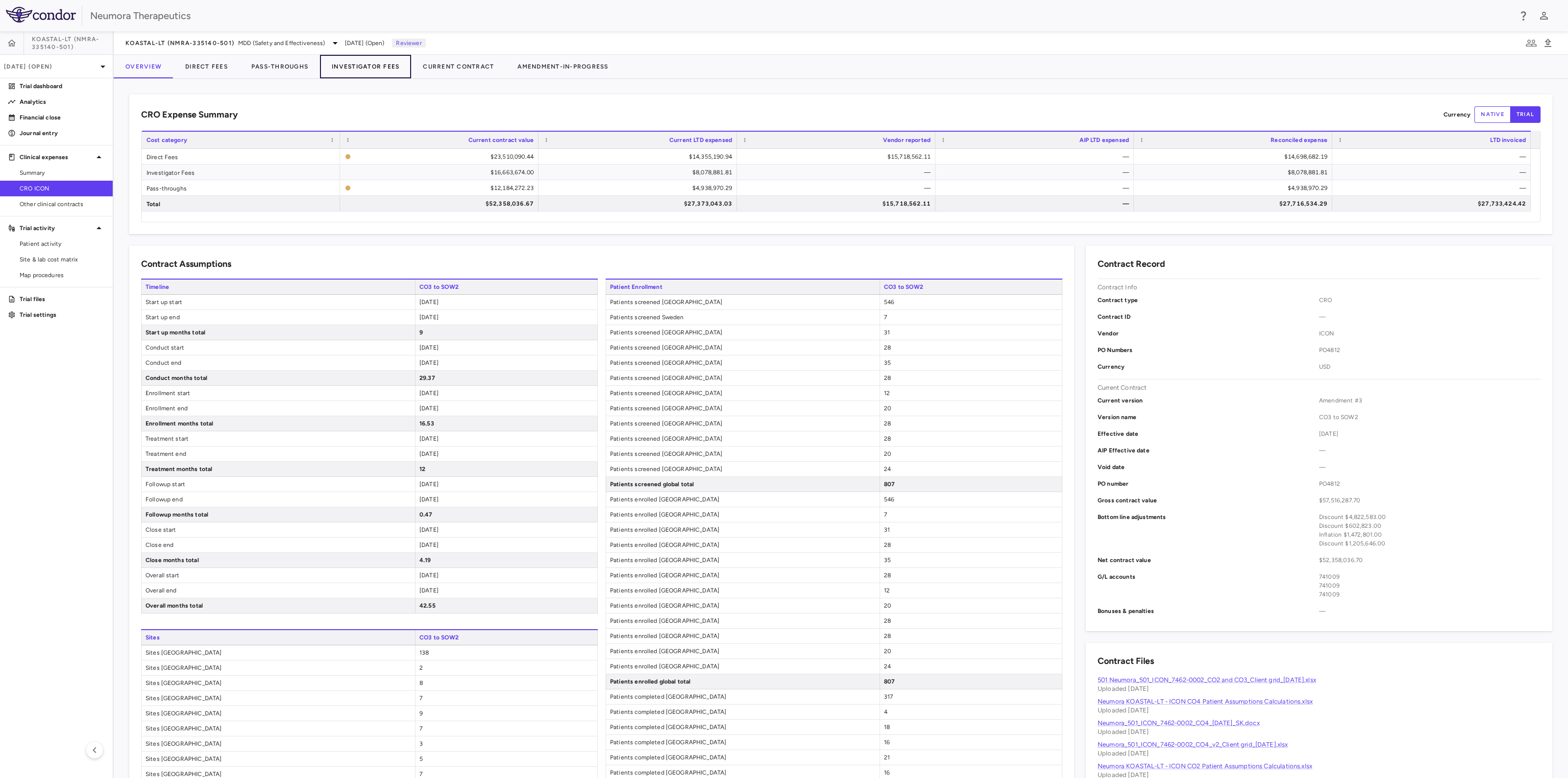
click at [363, 67] on button "Investigator Fees" at bounding box center [365, 66] width 91 height 23
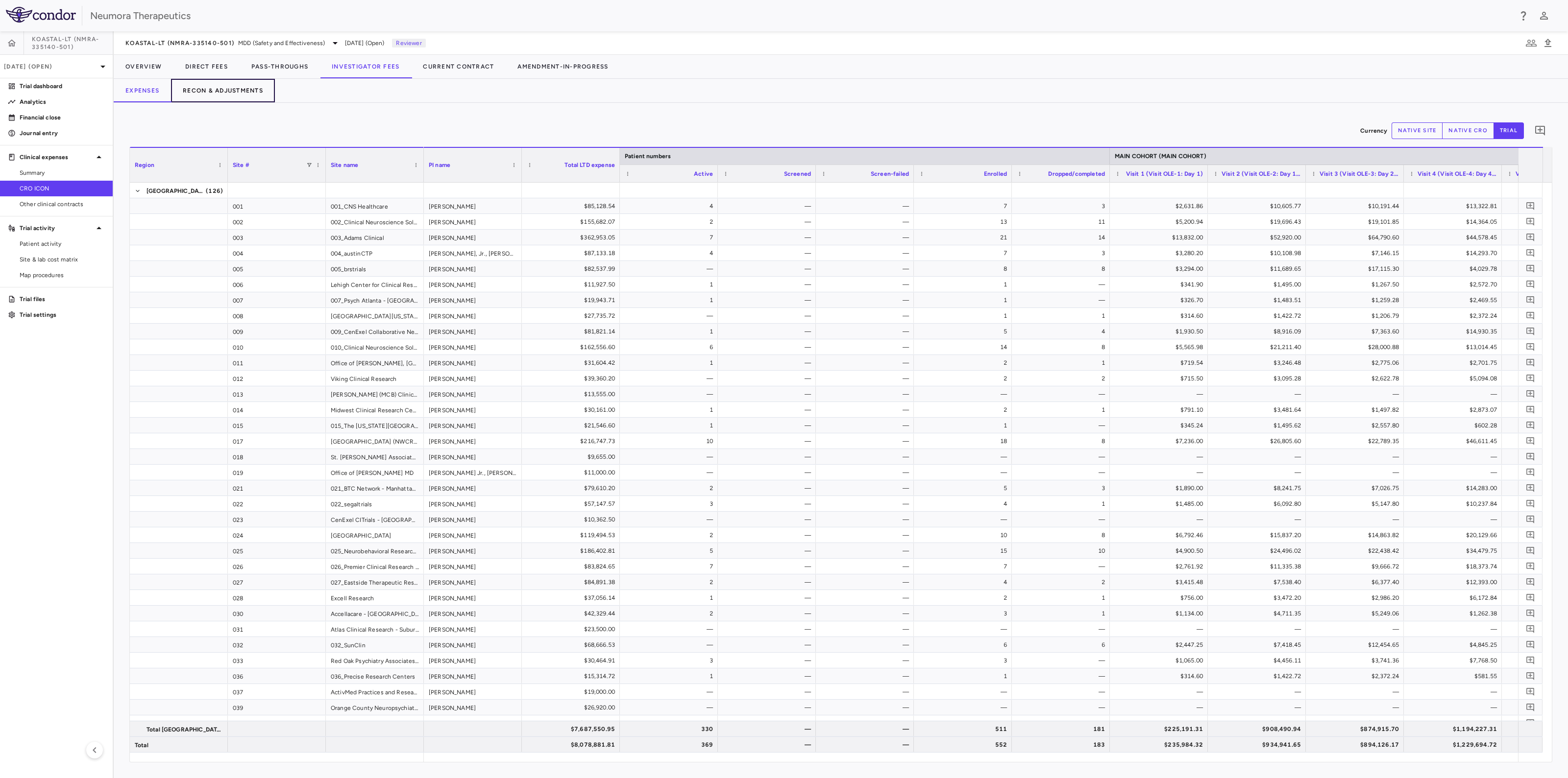
click at [237, 94] on button "Recon & Adjustments" at bounding box center [223, 90] width 104 height 23
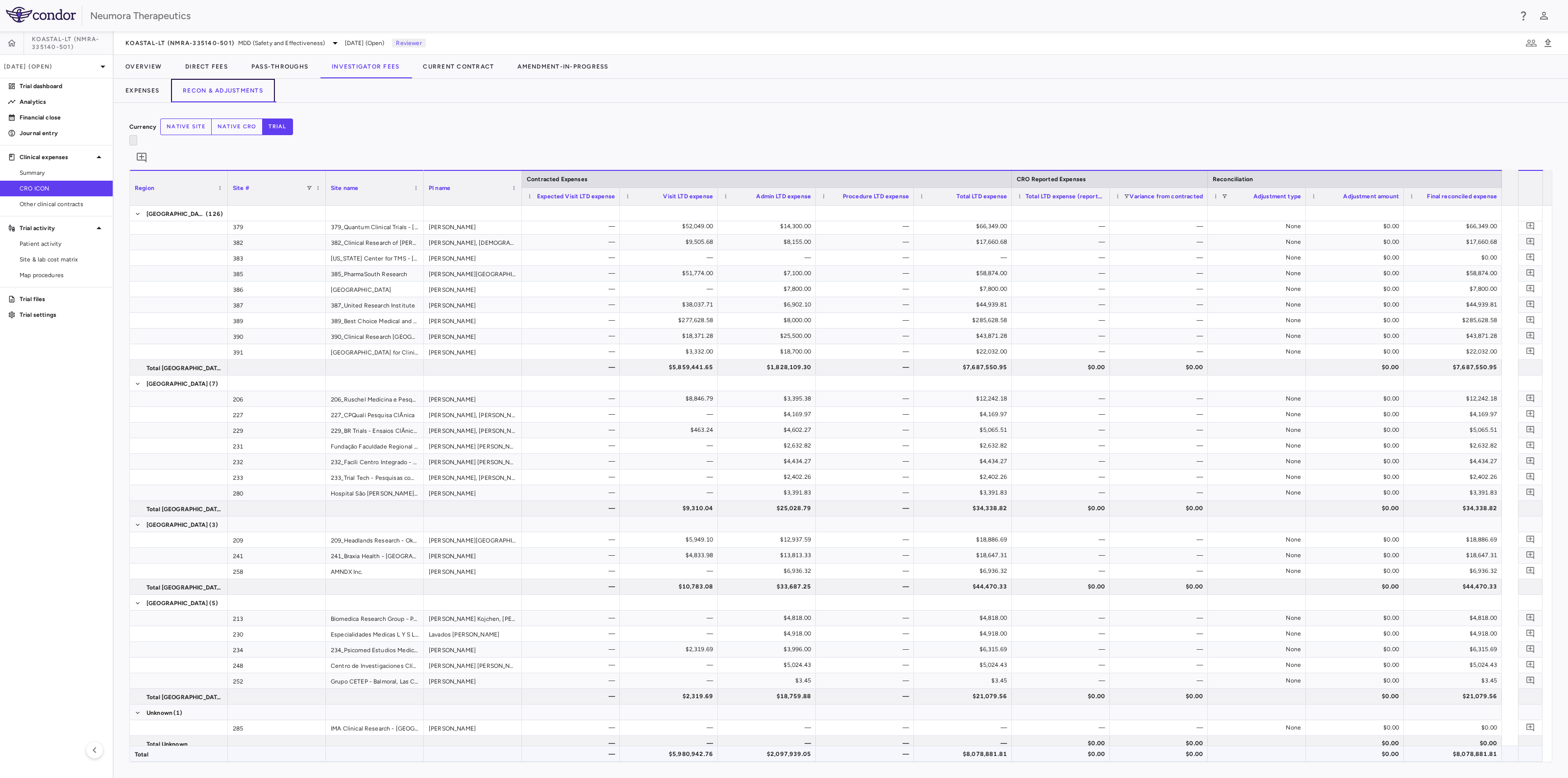
scroll to position [1897, 0]
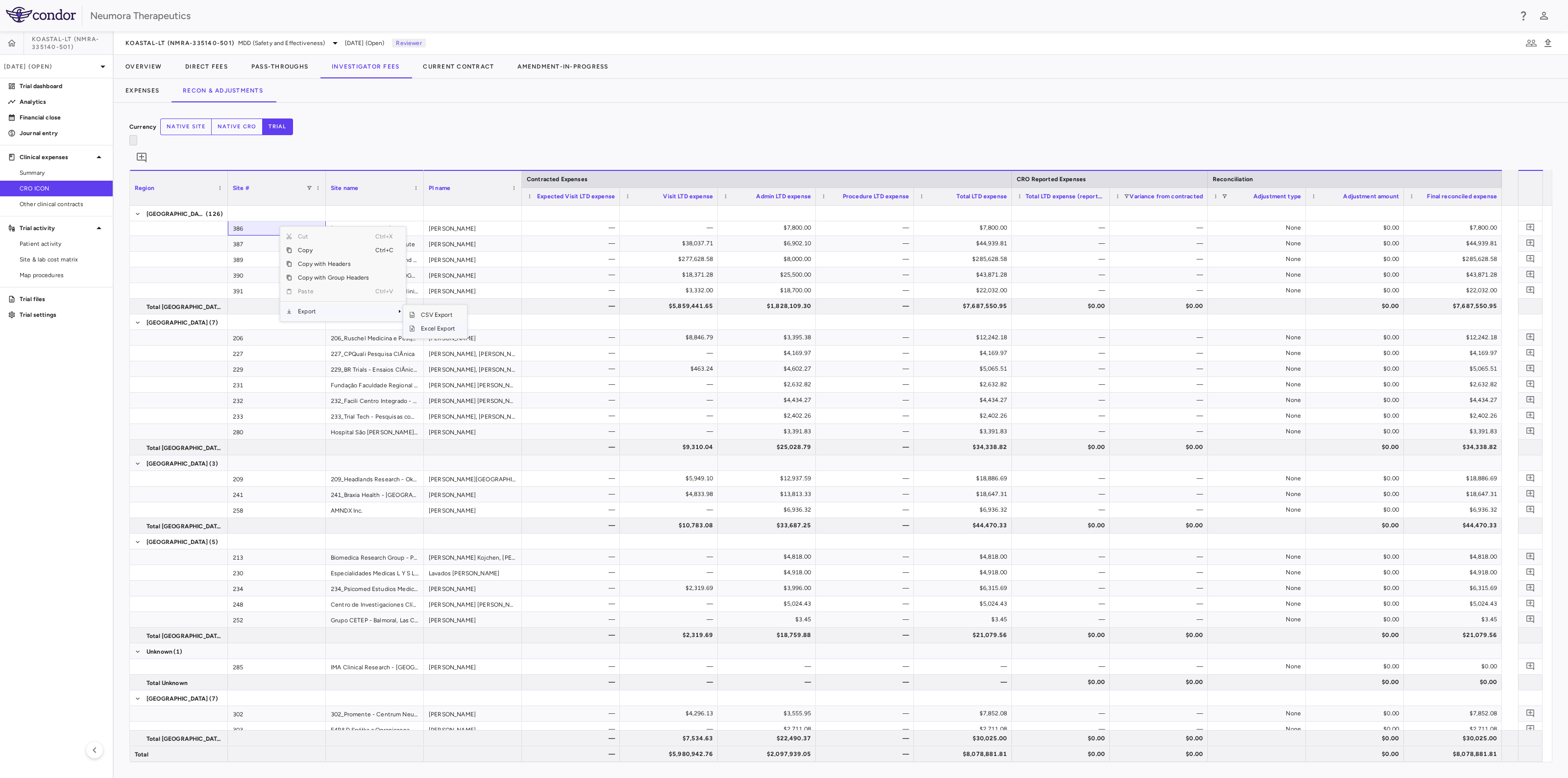
click at [449, 322] on span "Excel Export" at bounding box center [438, 328] width 46 height 13
click at [152, 89] on button "Expenses" at bounding box center [142, 90] width 58 height 23
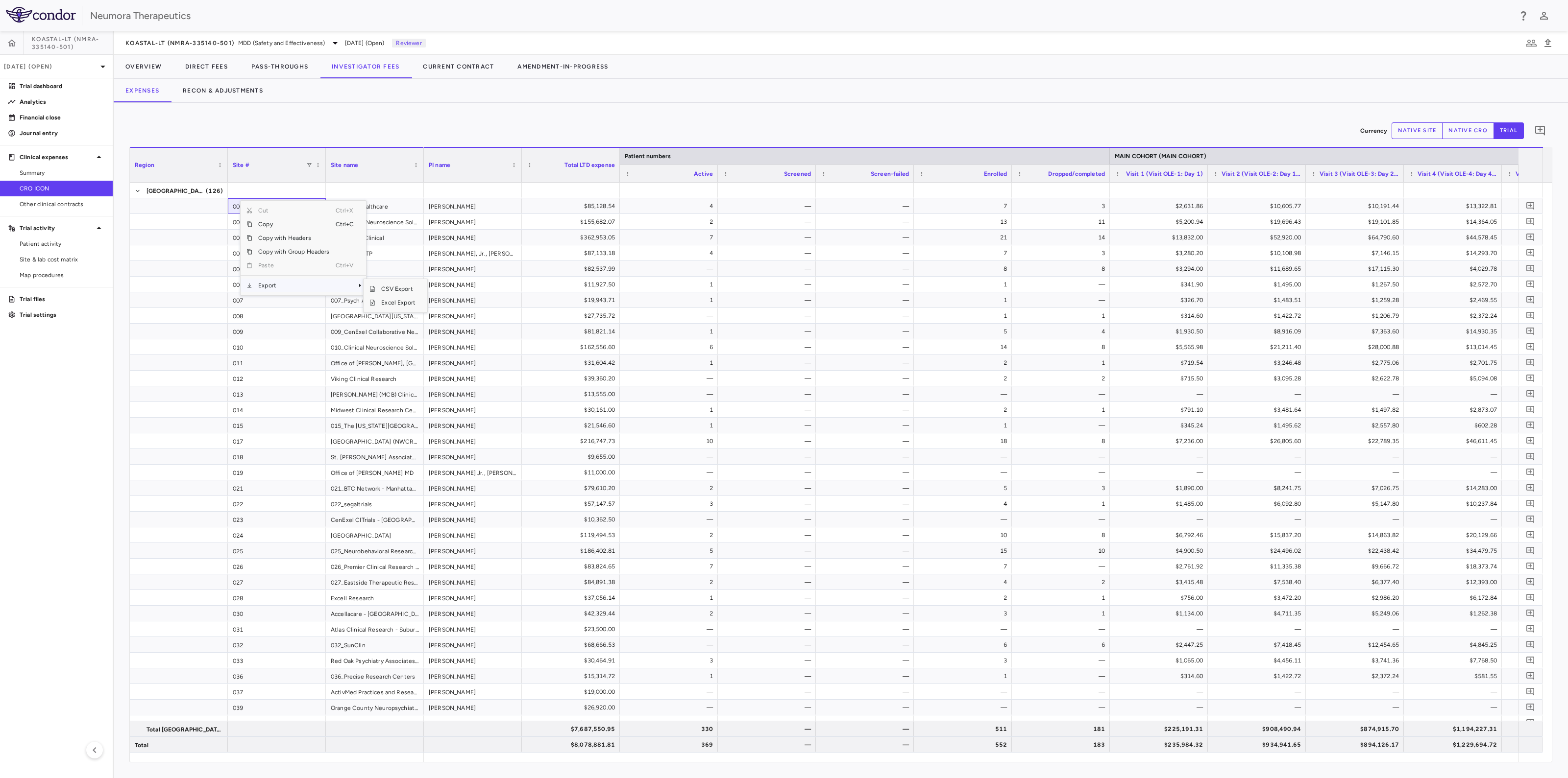
click at [351, 284] on span "Context Menu" at bounding box center [346, 285] width 21 height 13
click at [392, 303] on span "Excel Export" at bounding box center [398, 302] width 46 height 13
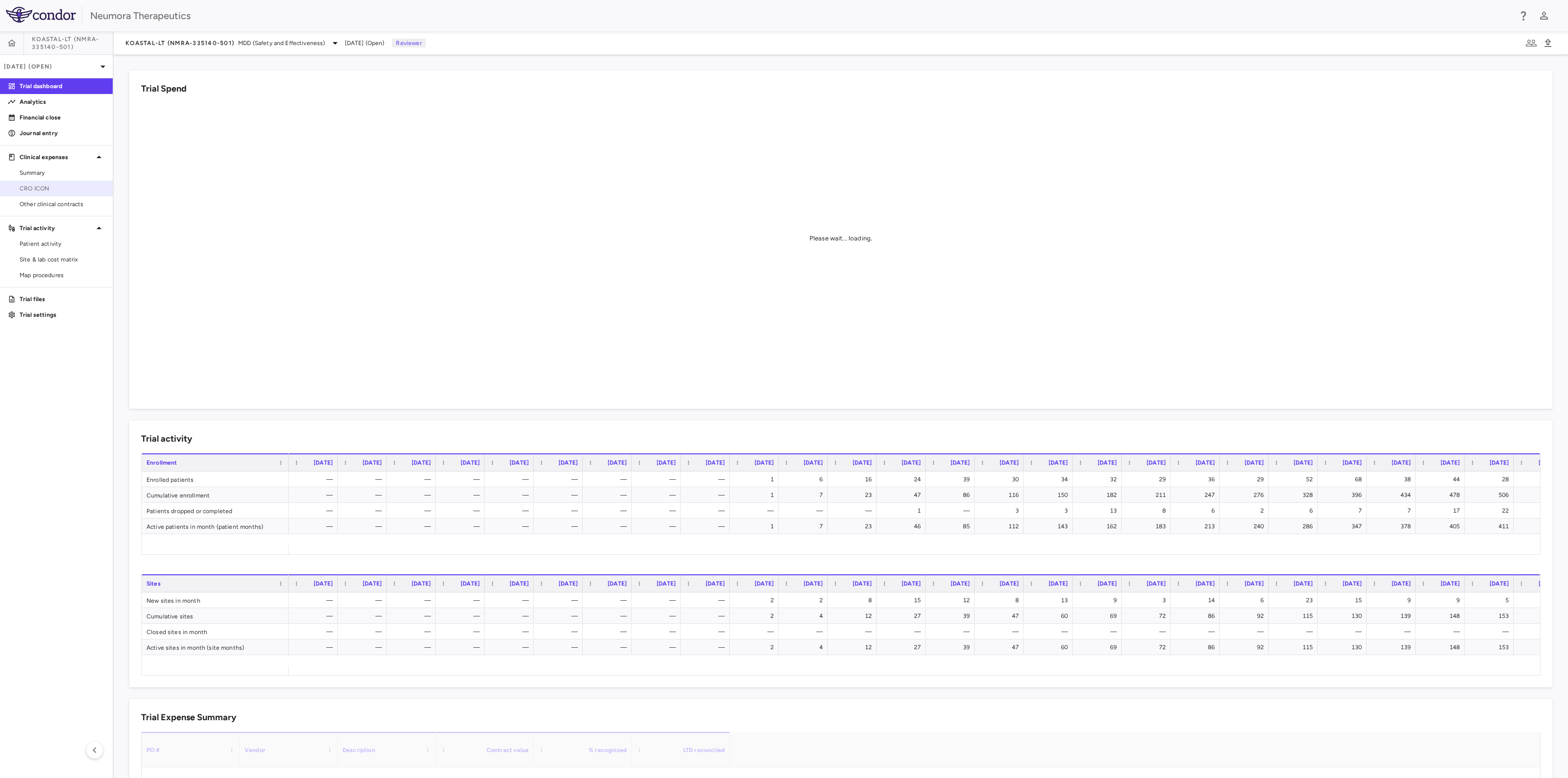
click at [50, 188] on span "CRO ICON" at bounding box center [63, 188] width 85 height 9
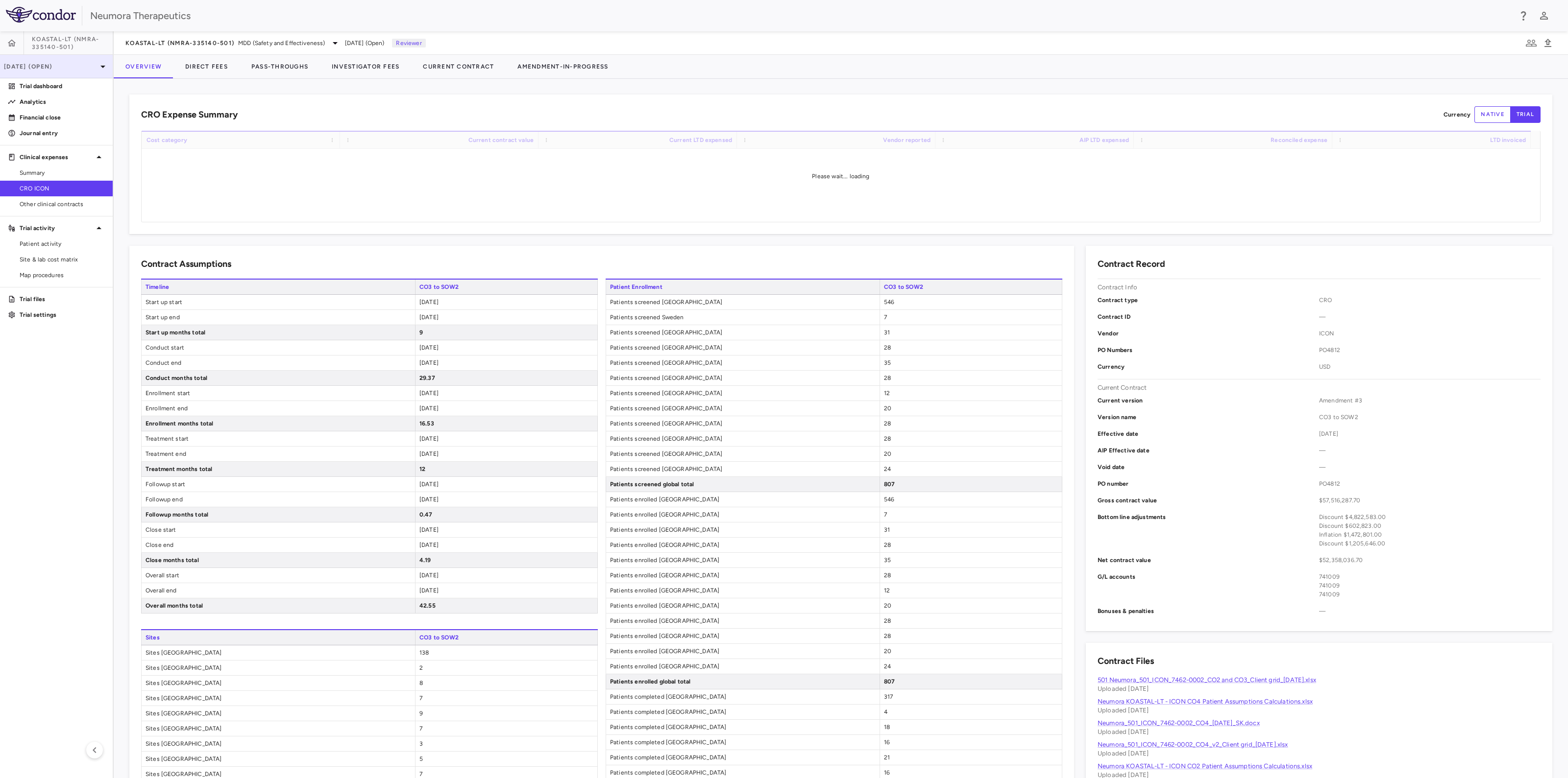
click at [58, 70] on p "Jun 2025 (Open)" at bounding box center [50, 67] width 93 height 9
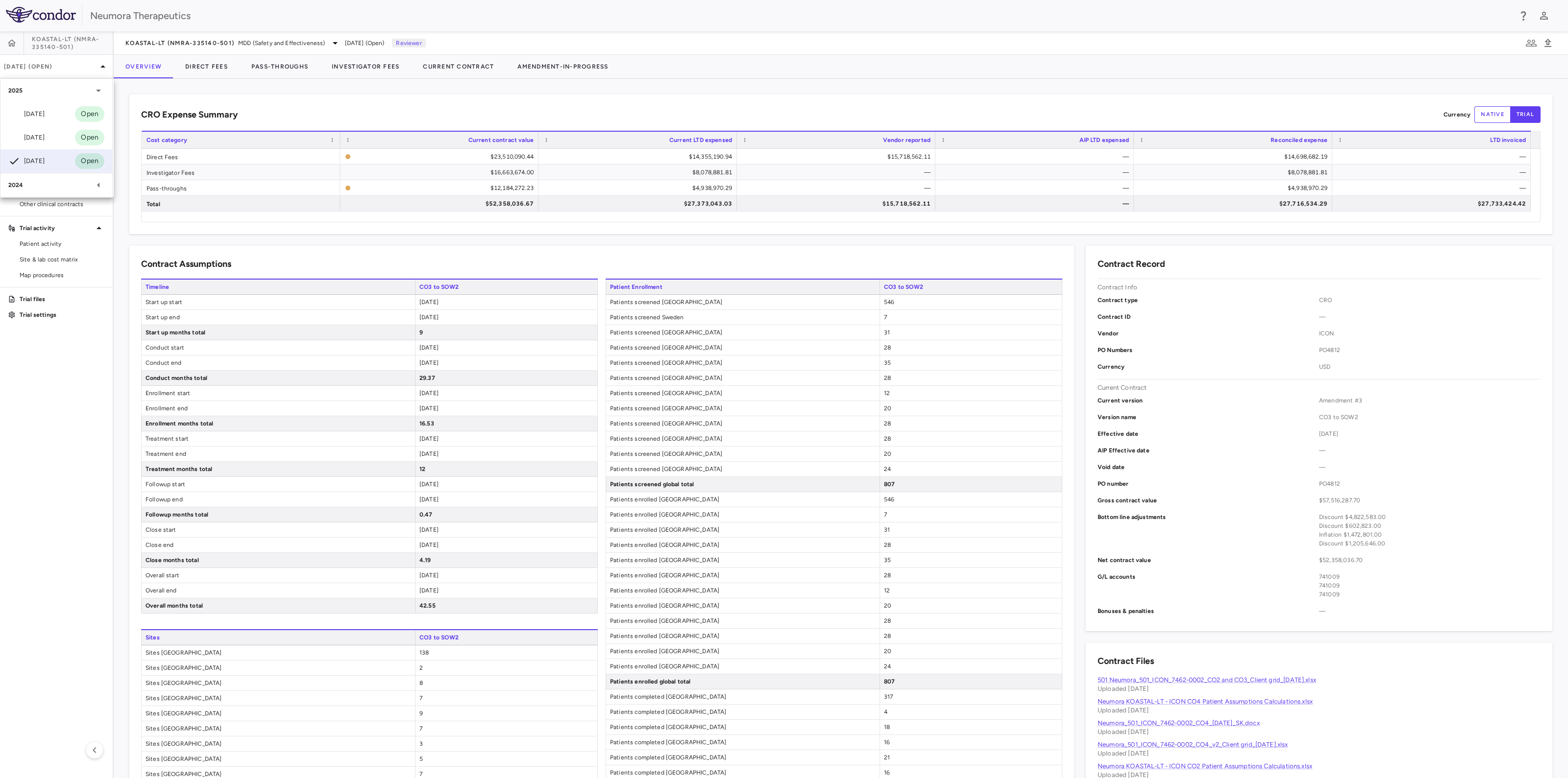
click at [59, 68] on div at bounding box center [784, 389] width 1568 height 778
click at [243, 45] on span "MDD (Safety and Effectiveness)" at bounding box center [281, 43] width 87 height 9
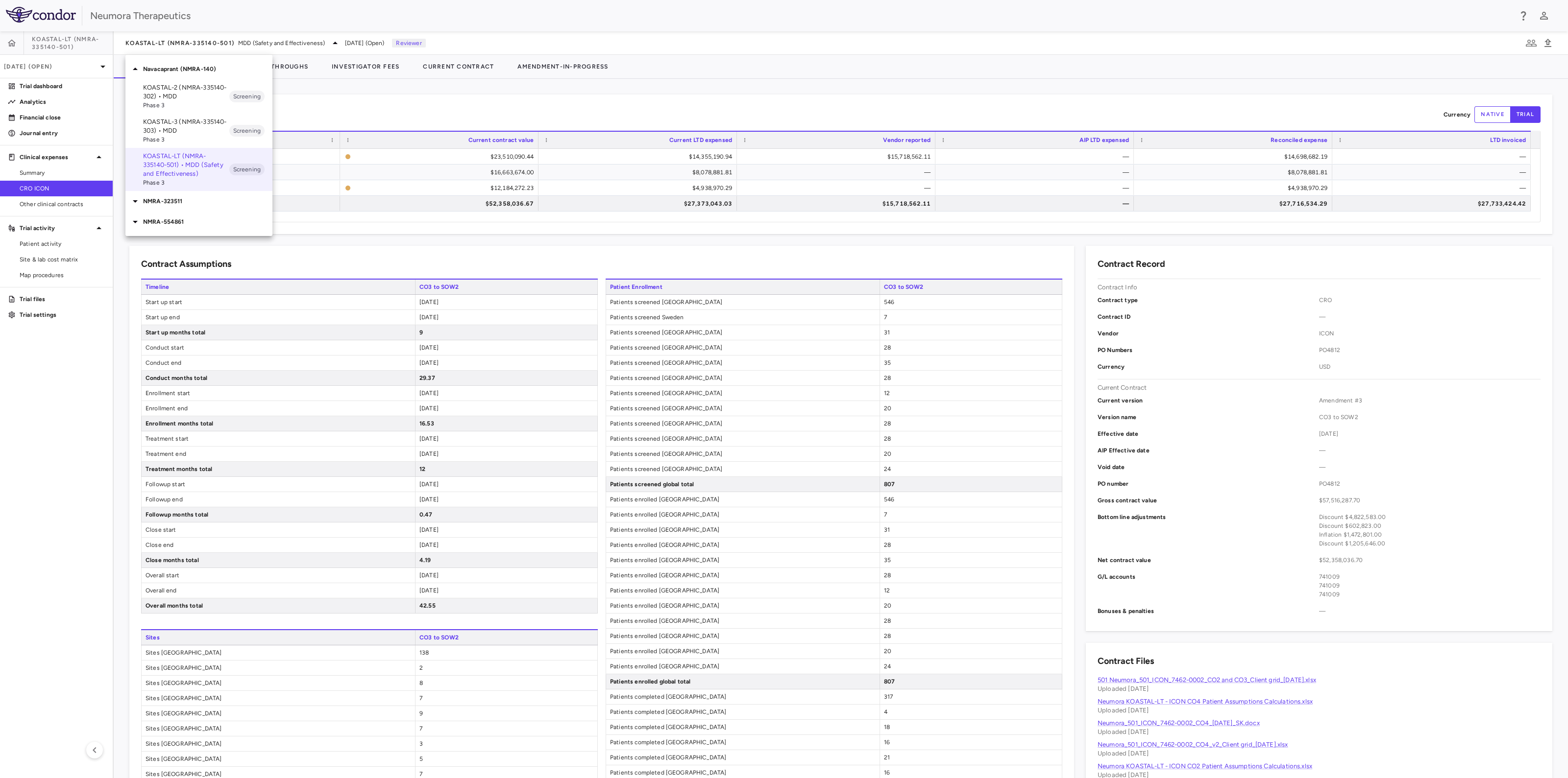
click at [195, 96] on p "KOASTAL-2 (NMRA-335140-302) • MDD" at bounding box center [186, 92] width 86 height 18
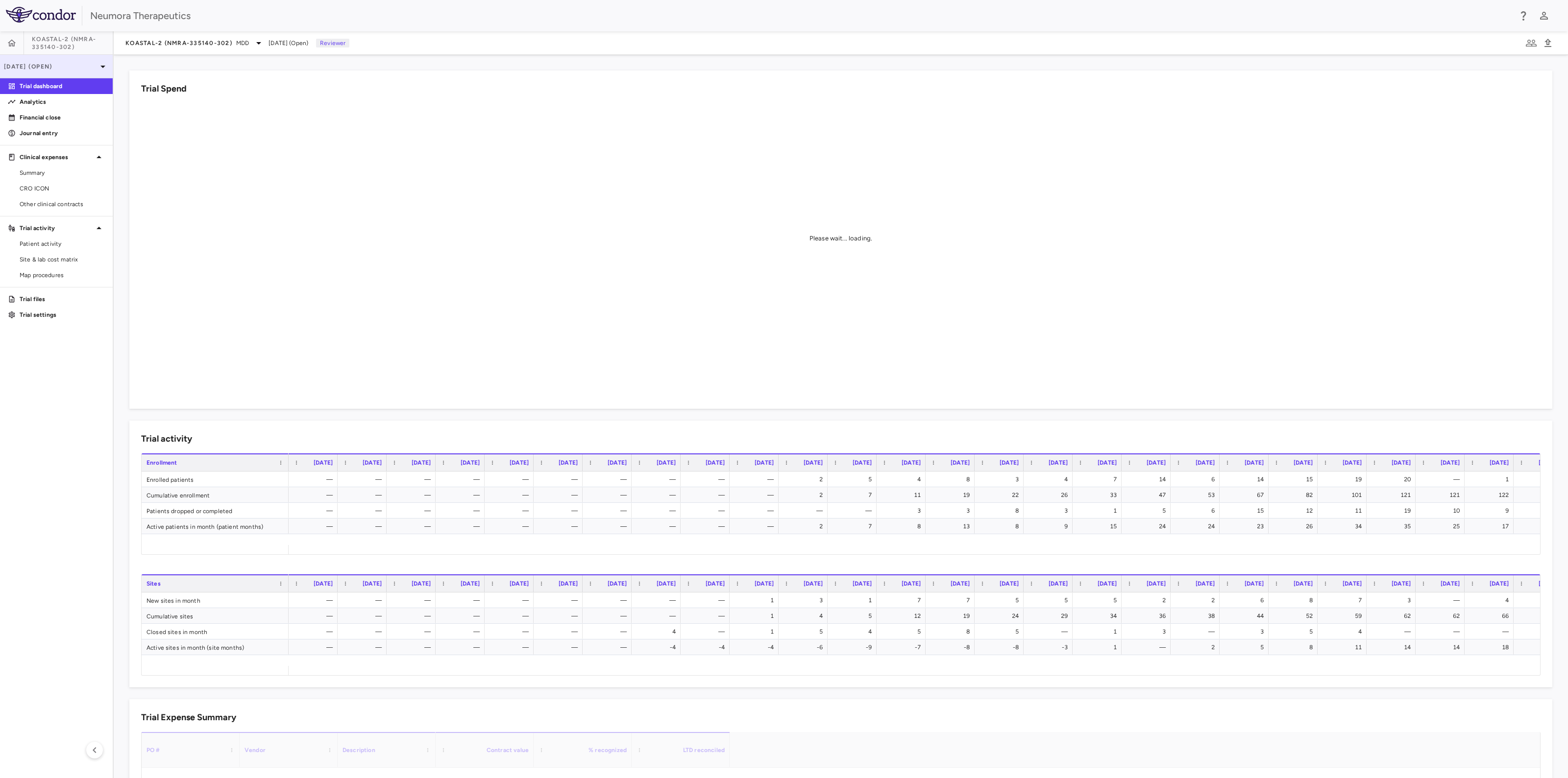
click at [71, 64] on p "Jun 2025 (Open)" at bounding box center [50, 67] width 93 height 9
